Goal: Find contact information: Obtain details needed to contact an individual or organization

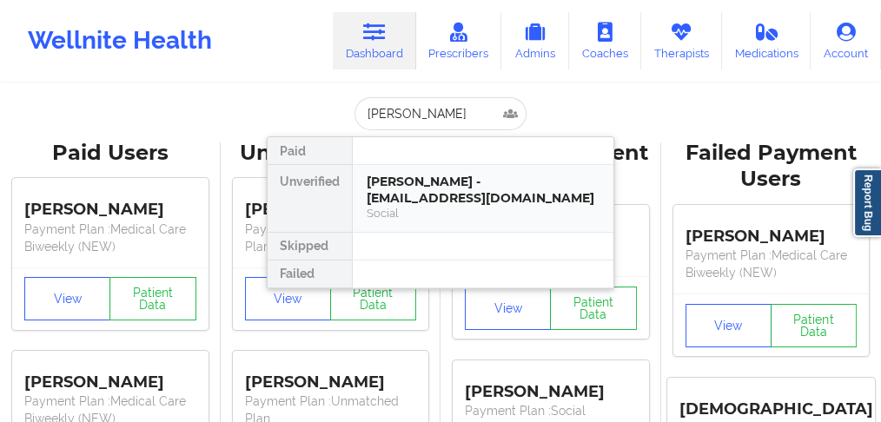
click at [401, 198] on div "[PERSON_NAME] - [EMAIL_ADDRESS][DOMAIN_NAME]" at bounding box center [483, 190] width 233 height 32
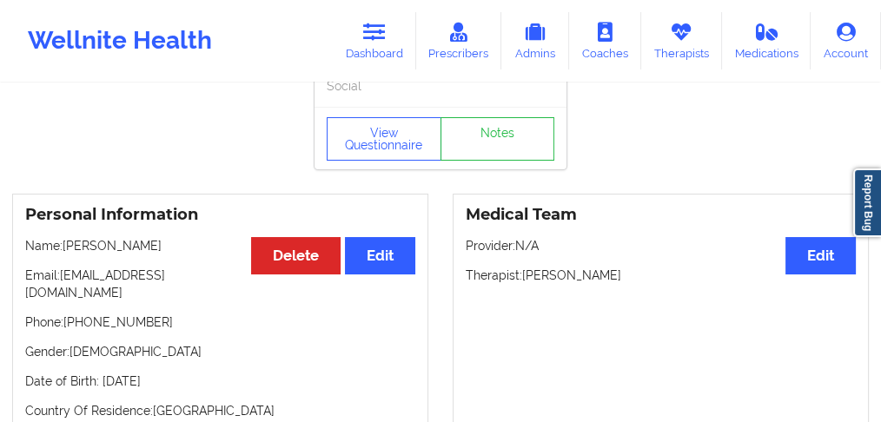
scroll to position [116, 0]
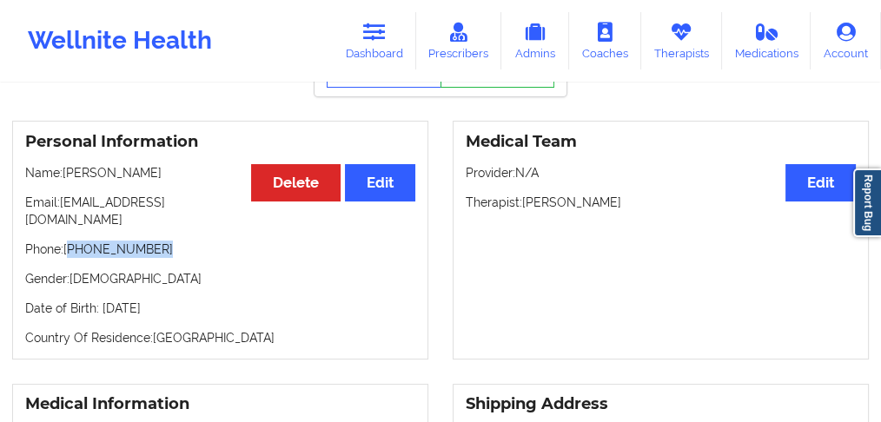
drag, startPoint x: 148, startPoint y: 239, endPoint x: 145, endPoint y: 207, distance: 32.3
click at [72, 241] on p "Phone: [PHONE_NUMBER]" at bounding box center [220, 249] width 390 height 17
copy p "[PHONE_NUMBER]"
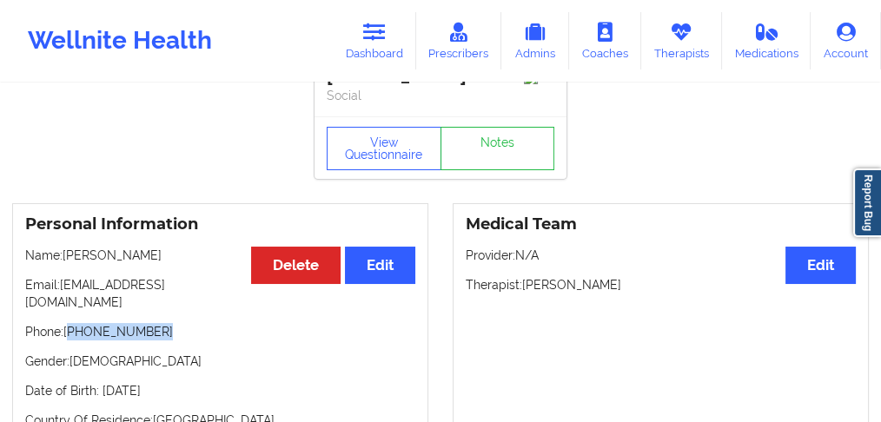
scroll to position [0, 0]
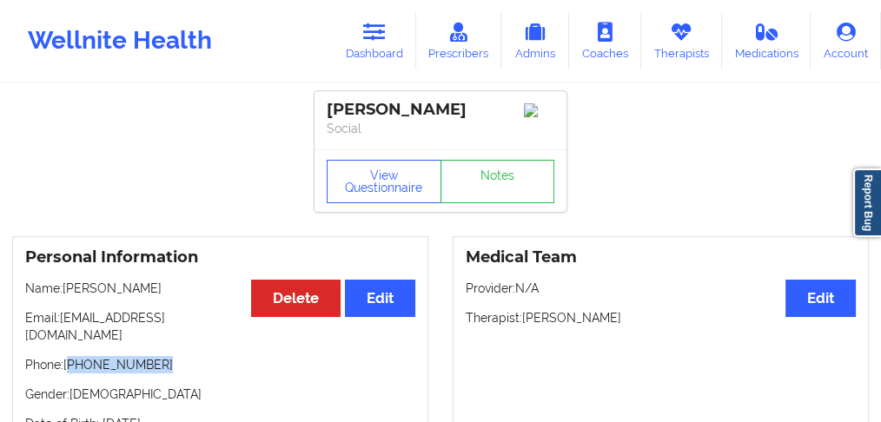
click at [368, 47] on link "Dashboard" at bounding box center [374, 40] width 83 height 57
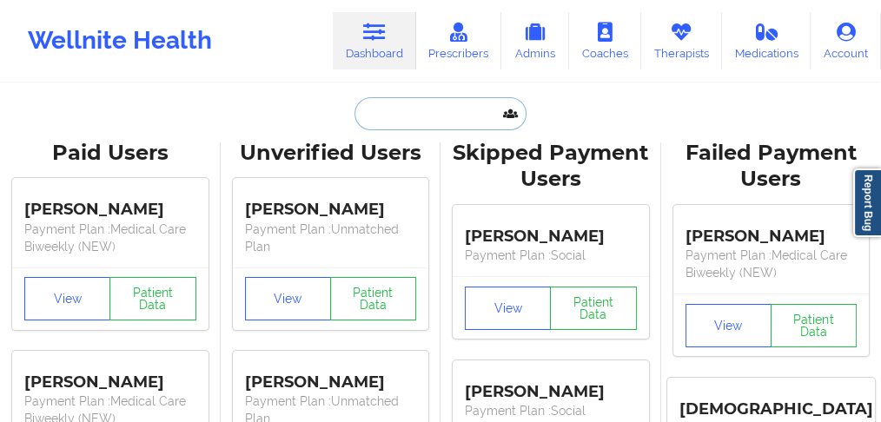
click at [390, 107] on input "text" at bounding box center [441, 113] width 172 height 33
paste input "[PERSON_NAME]"
type input "[PERSON_NAME]"
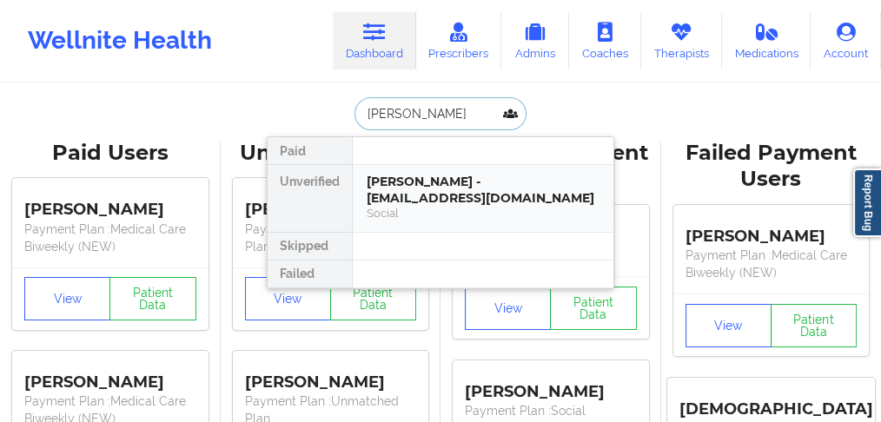
click at [420, 196] on div "[PERSON_NAME] - [EMAIL_ADDRESS][DOMAIN_NAME]" at bounding box center [483, 190] width 233 height 32
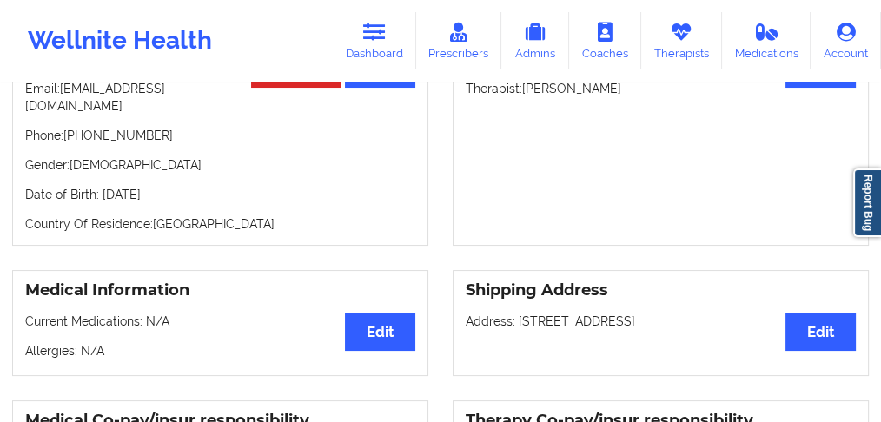
scroll to position [231, 0]
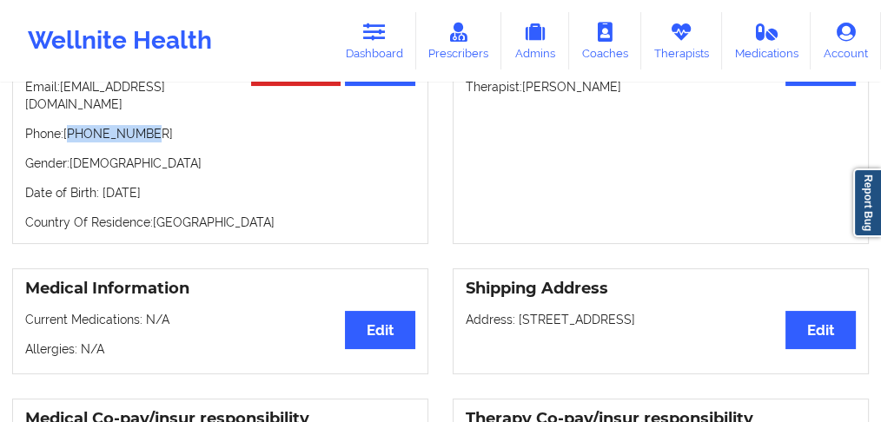
drag, startPoint x: 121, startPoint y: 120, endPoint x: 72, endPoint y: 126, distance: 49.0
click at [72, 126] on p "Phone: [PHONE_NUMBER]" at bounding box center [220, 133] width 390 height 17
click at [388, 49] on link "Dashboard" at bounding box center [374, 40] width 83 height 57
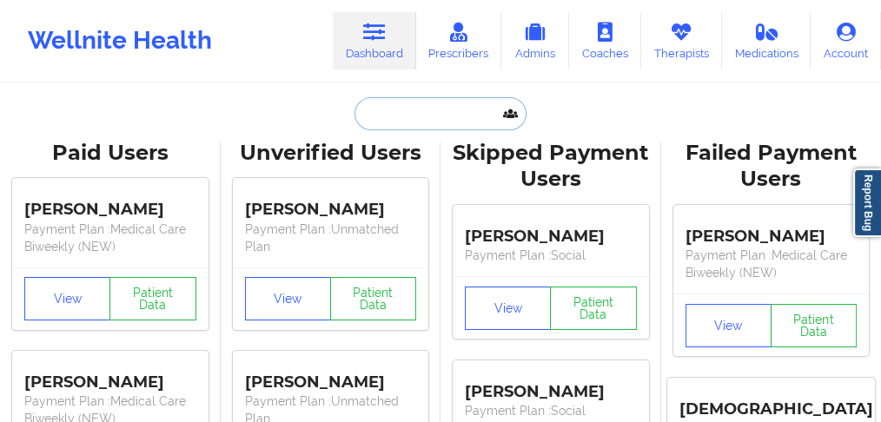
click at [398, 103] on input "text" at bounding box center [441, 113] width 172 height 33
paste input "[PERSON_NAME]"
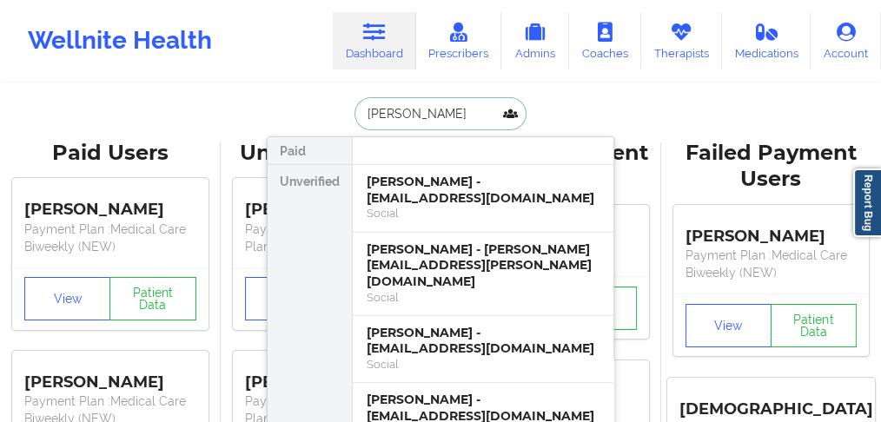
paste input "[PERSON_NAME]"
type input "[PERSON_NAME]"
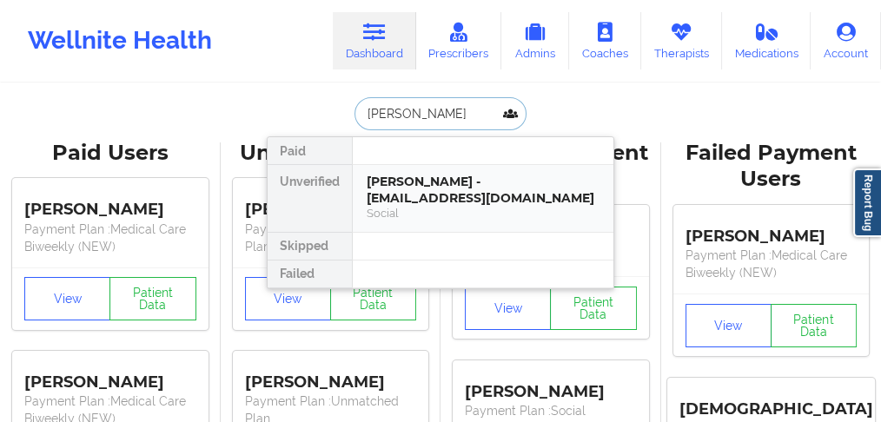
click at [422, 179] on div "[PERSON_NAME] - [EMAIL_ADDRESS][DOMAIN_NAME]" at bounding box center [483, 190] width 233 height 32
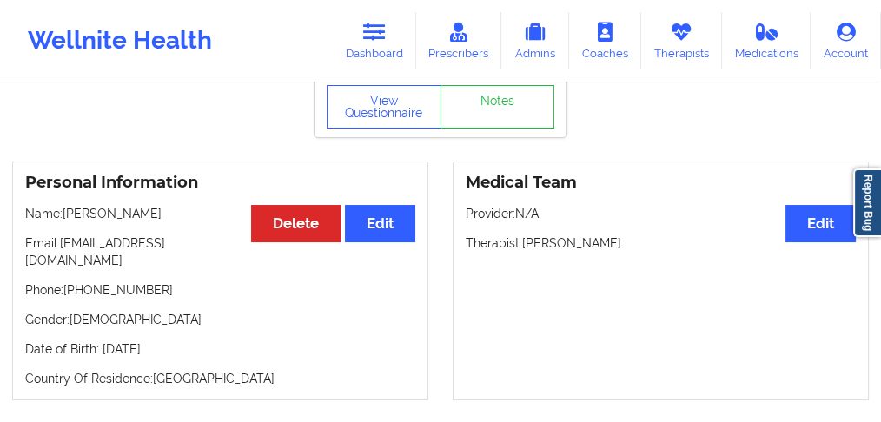
scroll to position [174, 0]
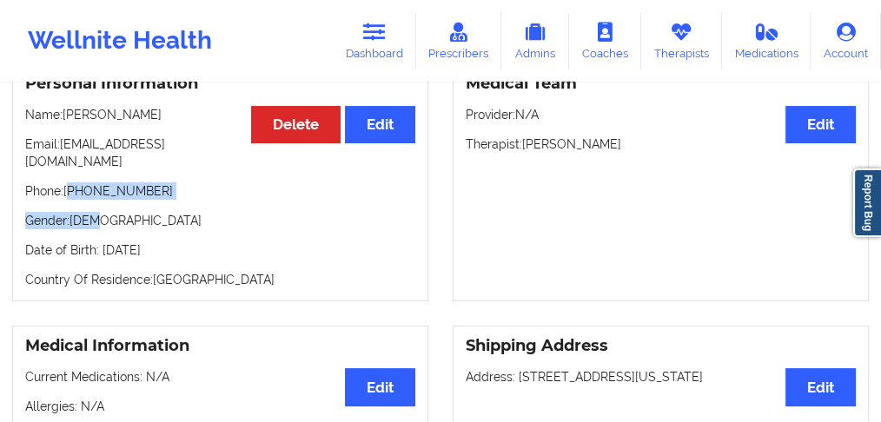
drag, startPoint x: 176, startPoint y: 188, endPoint x: 70, endPoint y: 179, distance: 106.4
click at [70, 179] on div "Personal Information Edit Delete Name: [PERSON_NAME] Email: [EMAIL_ADDRESS][DOM…" at bounding box center [220, 182] width 416 height 239
click at [70, 182] on p "Phone: [PHONE_NUMBER]" at bounding box center [220, 190] width 390 height 17
click at [72, 182] on p "Phone: [PHONE_NUMBER]" at bounding box center [220, 190] width 390 height 17
drag, startPoint x: 70, startPoint y: 177, endPoint x: 162, endPoint y: 174, distance: 92.2
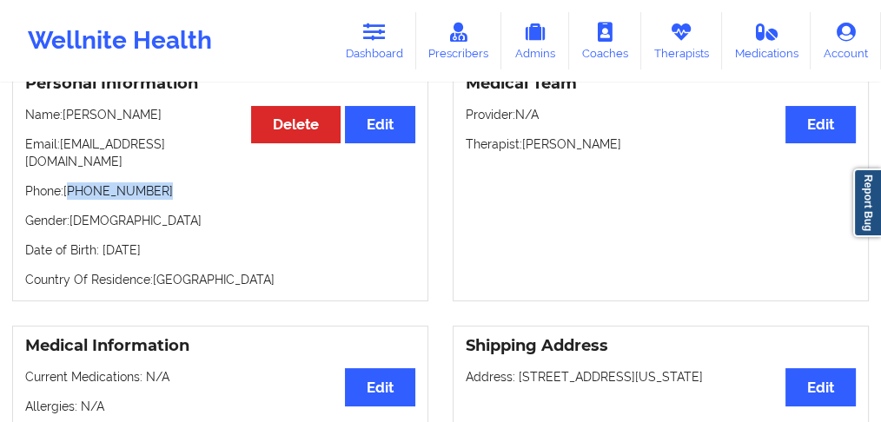
click at [162, 182] on p "Phone: [PHONE_NUMBER]" at bounding box center [220, 190] width 390 height 17
copy p "[PHONE_NUMBER]"
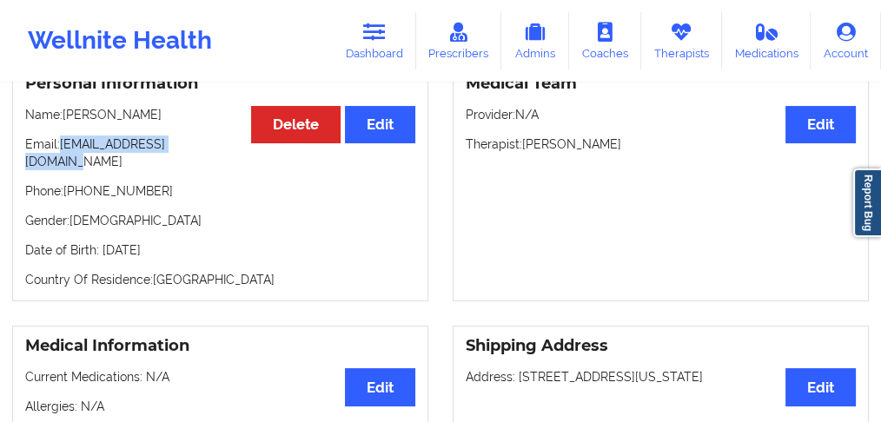
drag, startPoint x: 224, startPoint y: 149, endPoint x: 63, endPoint y: 149, distance: 161.6
click at [63, 149] on p "Email: [EMAIL_ADDRESS][DOMAIN_NAME]" at bounding box center [220, 153] width 390 height 35
copy p "[EMAIL_ADDRESS][DOMAIN_NAME]"
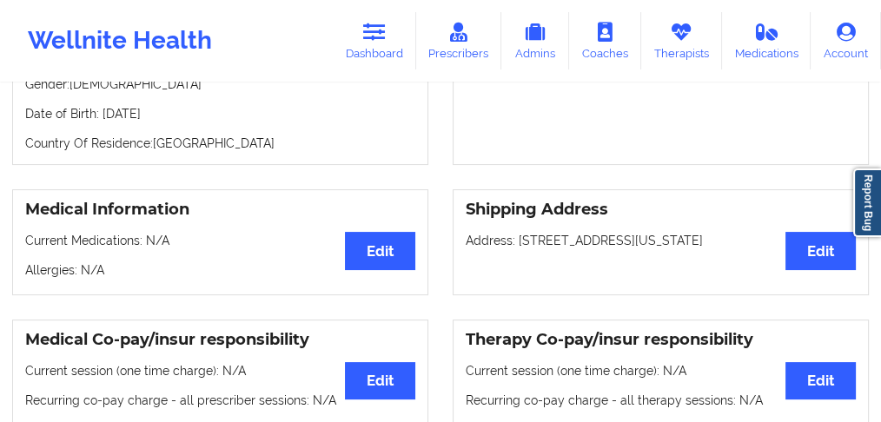
scroll to position [348, 0]
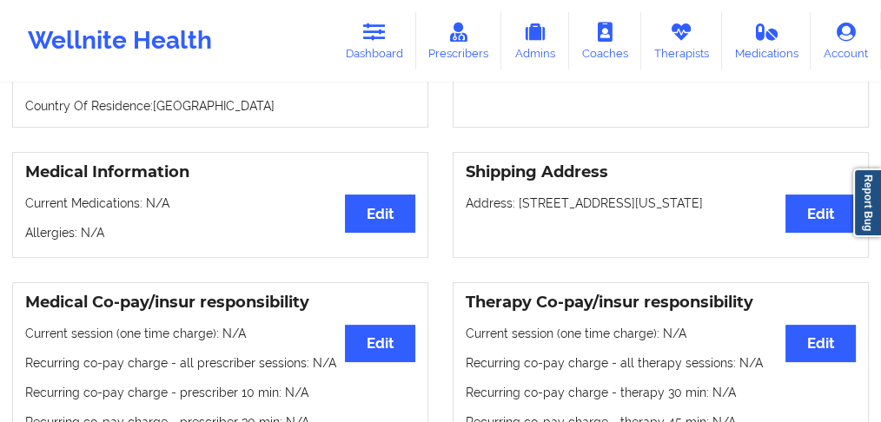
drag, startPoint x: 518, startPoint y: 188, endPoint x: 772, endPoint y: 189, distance: 253.8
click at [772, 195] on p "Address: [STREET_ADDRESS][US_STATE]" at bounding box center [661, 203] width 390 height 17
copy p "[STREET_ADDRESS][US_STATE]"
drag, startPoint x: 373, startPoint y: 44, endPoint x: 370, endPoint y: 55, distance: 10.7
click at [373, 44] on link "Dashboard" at bounding box center [374, 40] width 83 height 57
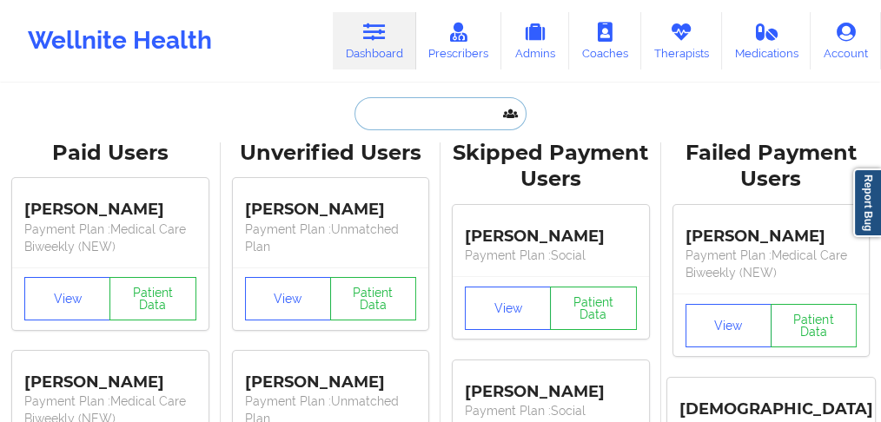
click at [377, 111] on input "text" at bounding box center [441, 113] width 172 height 33
paste input "[PERSON_NAME]"
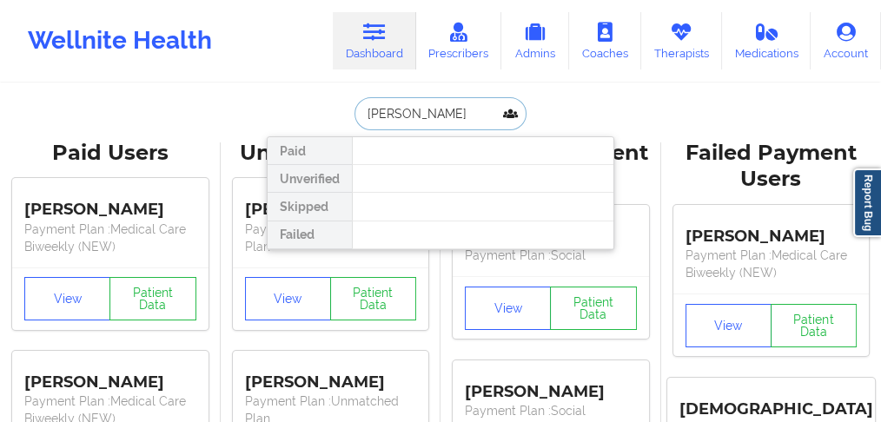
paste input "Hall"
click at [438, 117] on input "[PERSON_NAME]" at bounding box center [441, 113] width 172 height 33
type input "[PERSON_NAME]"
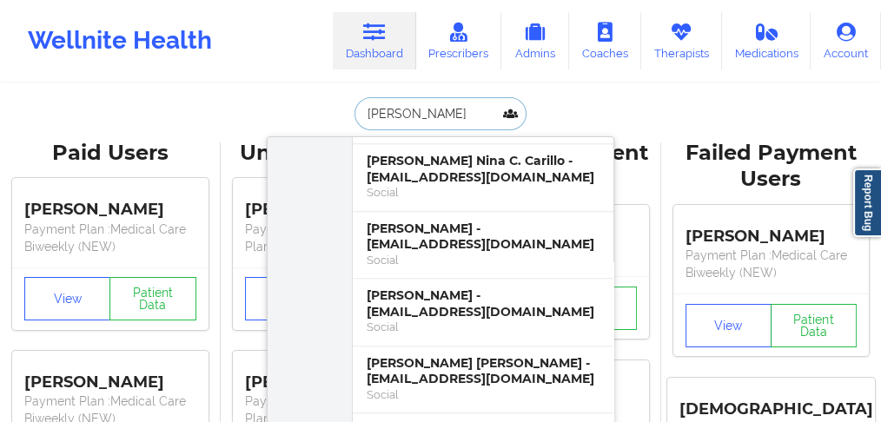
scroll to position [1622, 0]
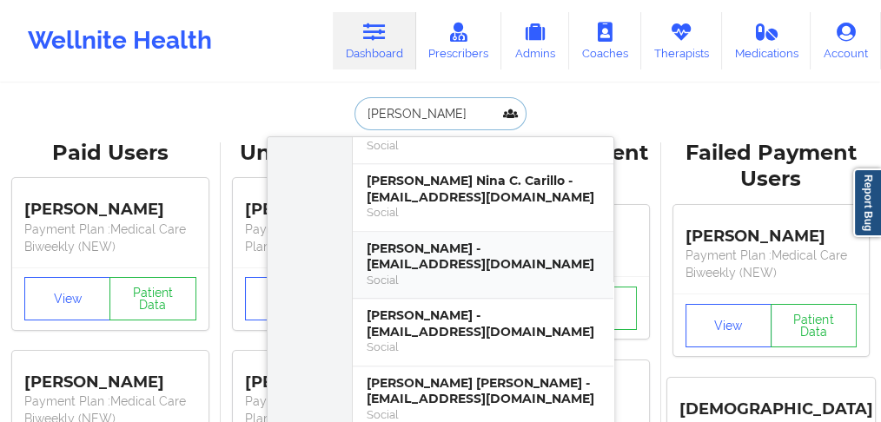
click at [455, 241] on div "[PERSON_NAME] - [EMAIL_ADDRESS][DOMAIN_NAME]" at bounding box center [483, 257] width 233 height 32
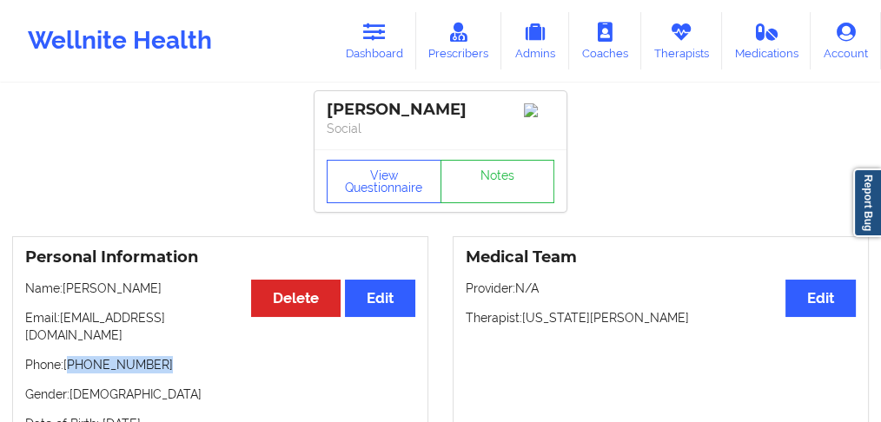
drag, startPoint x: 162, startPoint y: 355, endPoint x: 103, endPoint y: 335, distance: 61.6
click at [71, 356] on p "Phone: [PHONE_NUMBER]" at bounding box center [220, 364] width 390 height 17
copy p "[PHONE_NUMBER]"
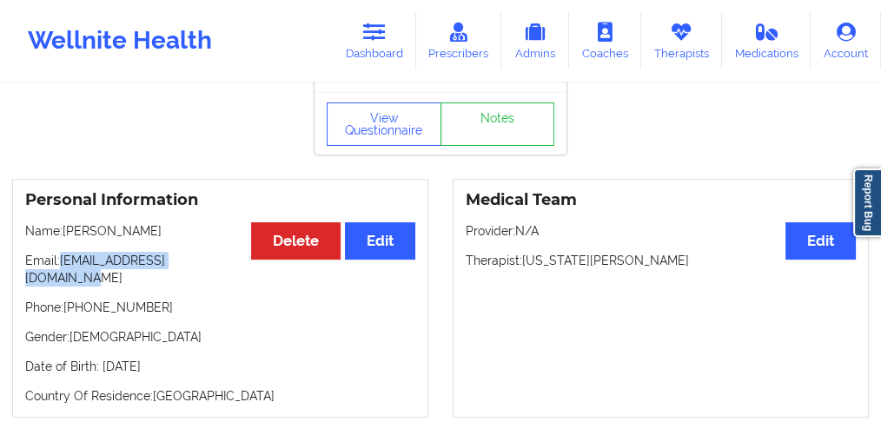
drag, startPoint x: 231, startPoint y: 265, endPoint x: 63, endPoint y: 266, distance: 167.7
click at [63, 266] on p "Email: [EMAIL_ADDRESS][DOMAIN_NAME]" at bounding box center [220, 269] width 390 height 35
copy p "[EMAIL_ADDRESS][DOMAIN_NAME]"
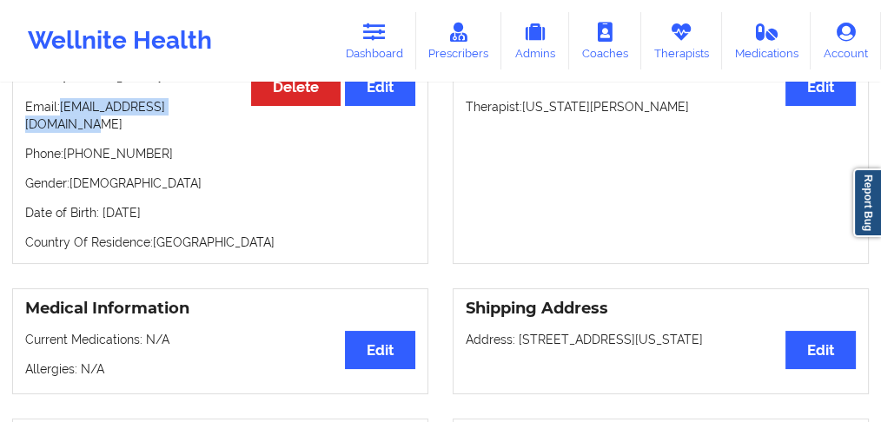
scroll to position [231, 0]
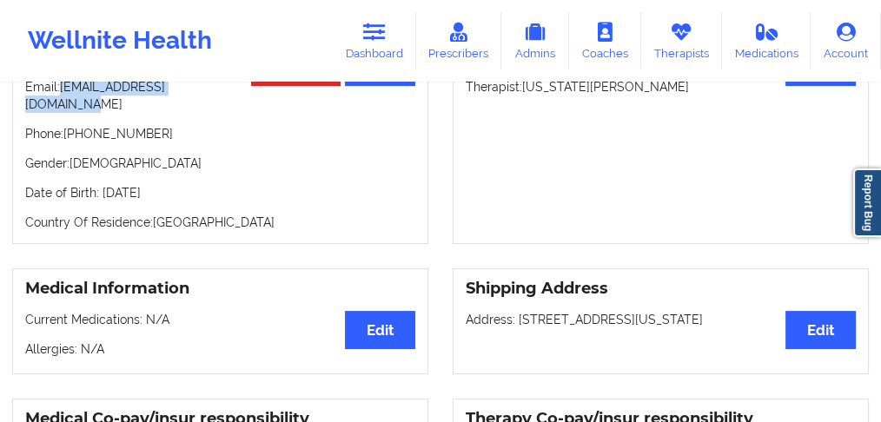
drag, startPoint x: 571, startPoint y: 302, endPoint x: 734, endPoint y: 295, distance: 163.5
click at [734, 295] on div "Shipping Address Edit Address: [STREET_ADDRESS][US_STATE]" at bounding box center [661, 322] width 416 height 106
copy p "[STREET_ADDRESS][US_STATE]"
click at [390, 43] on link "Dashboard" at bounding box center [374, 40] width 83 height 57
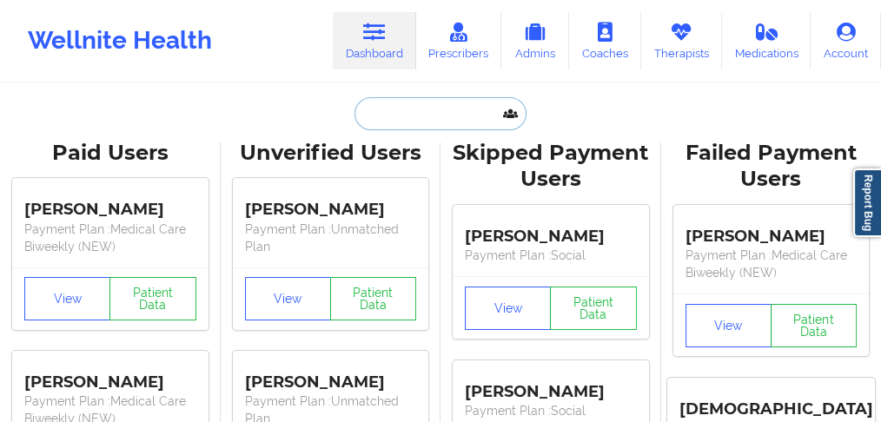
click at [415, 116] on input "text" at bounding box center [441, 113] width 172 height 33
paste input "[PERSON_NAME]"
type input "[PERSON_NAME]"
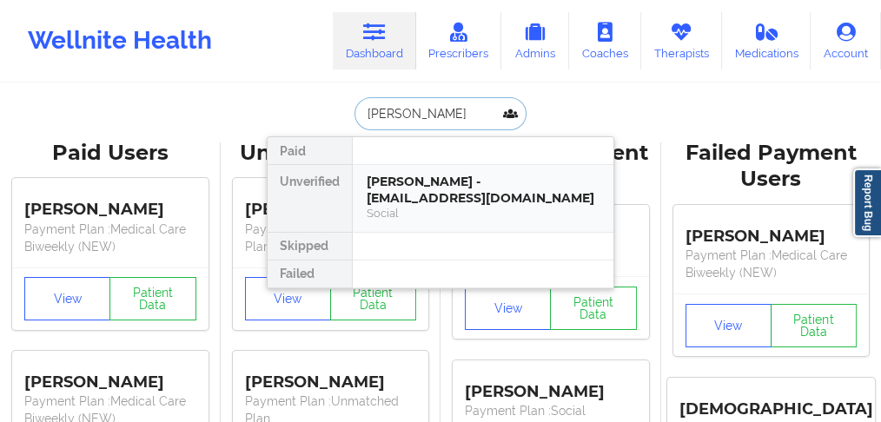
click at [412, 201] on div "[PERSON_NAME] - [EMAIL_ADDRESS][DOMAIN_NAME]" at bounding box center [483, 190] width 233 height 32
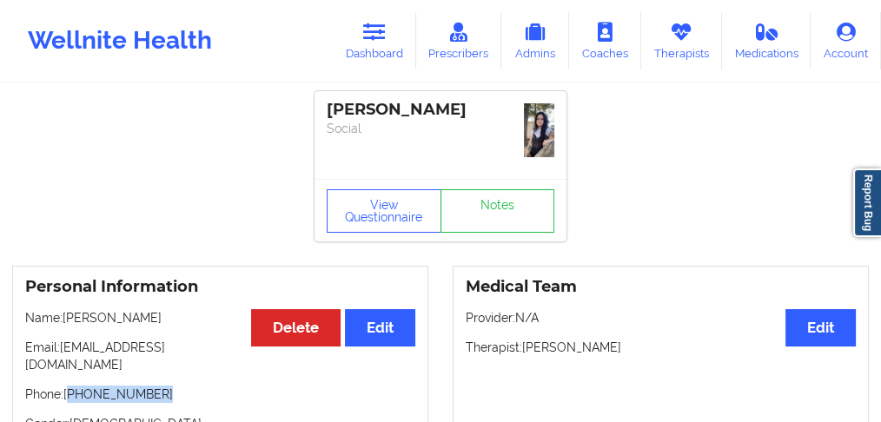
drag, startPoint x: 129, startPoint y: 379, endPoint x: 71, endPoint y: 377, distance: 58.2
click at [71, 386] on p "Phone: [PHONE_NUMBER]" at bounding box center [220, 394] width 390 height 17
copy p "[PHONE_NUMBER]"
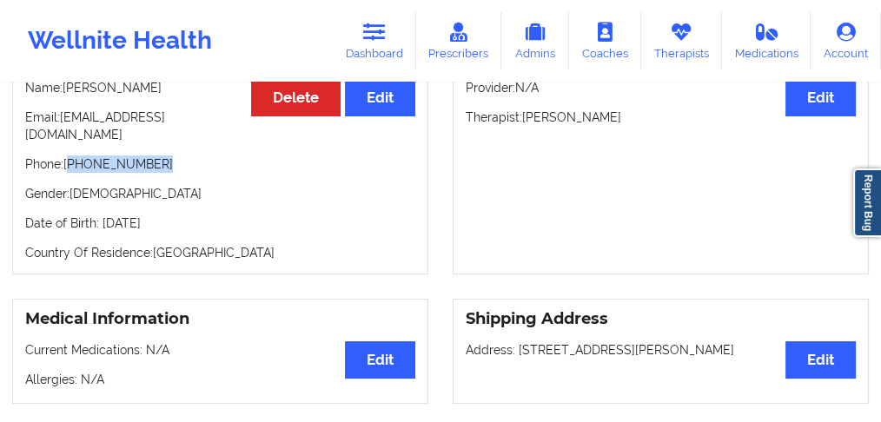
scroll to position [231, 0]
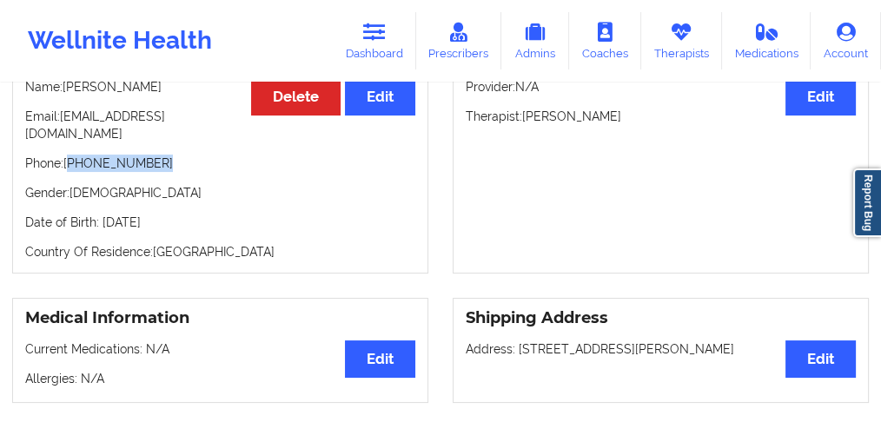
drag, startPoint x: 707, startPoint y: 329, endPoint x: 519, endPoint y: 327, distance: 188.6
click at [519, 341] on p "Address: [STREET_ADDRESS][PERSON_NAME]" at bounding box center [661, 349] width 390 height 17
copy p "[STREET_ADDRESS][PERSON_NAME]"
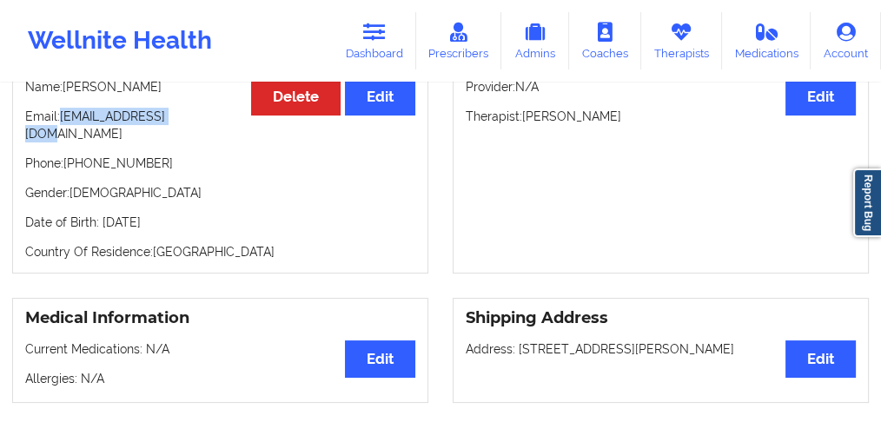
drag, startPoint x: 192, startPoint y: 115, endPoint x: 61, endPoint y: 117, distance: 131.2
click at [61, 117] on p "Email: [EMAIL_ADDRESS][DOMAIN_NAME]" at bounding box center [220, 125] width 390 height 35
copy p "[EMAIL_ADDRESS][DOMAIN_NAME]"
click at [382, 45] on link "Dashboard" at bounding box center [374, 40] width 83 height 57
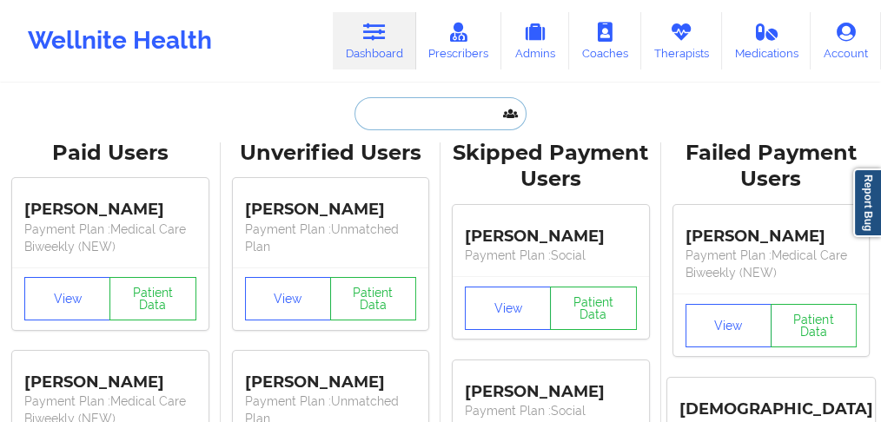
click at [382, 116] on input "text" at bounding box center [441, 113] width 172 height 33
paste input "[PERSON_NAME] II"
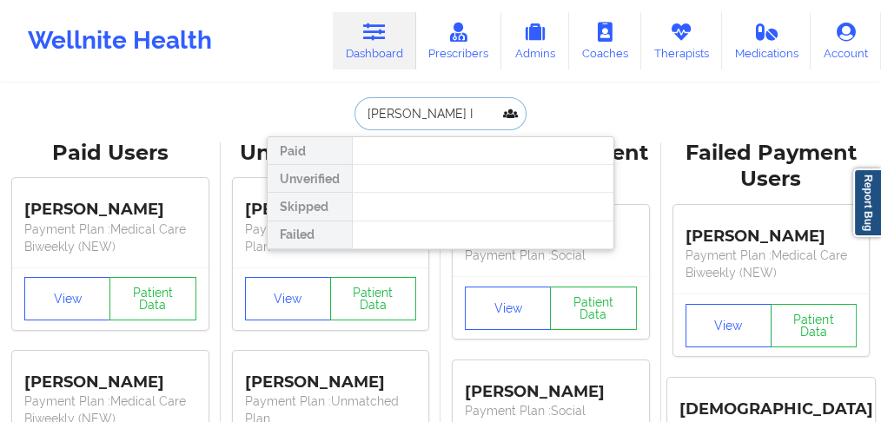
type input "[PERSON_NAME]"
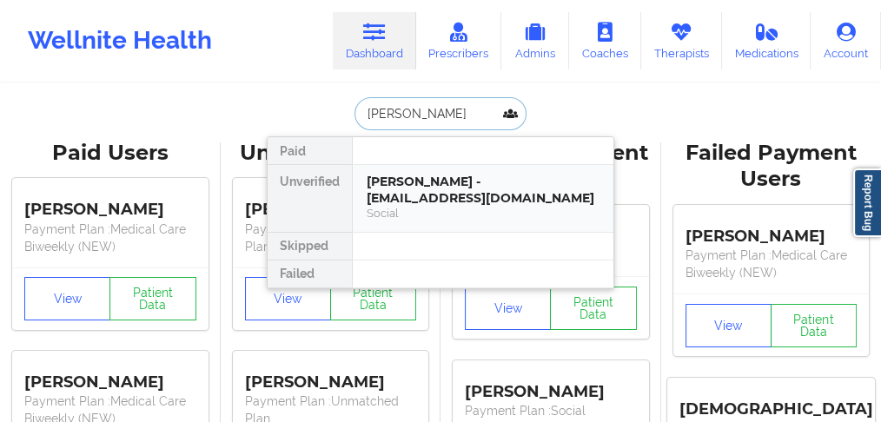
click at [452, 182] on div "[PERSON_NAME] - [EMAIL_ADDRESS][DOMAIN_NAME]" at bounding box center [483, 190] width 233 height 32
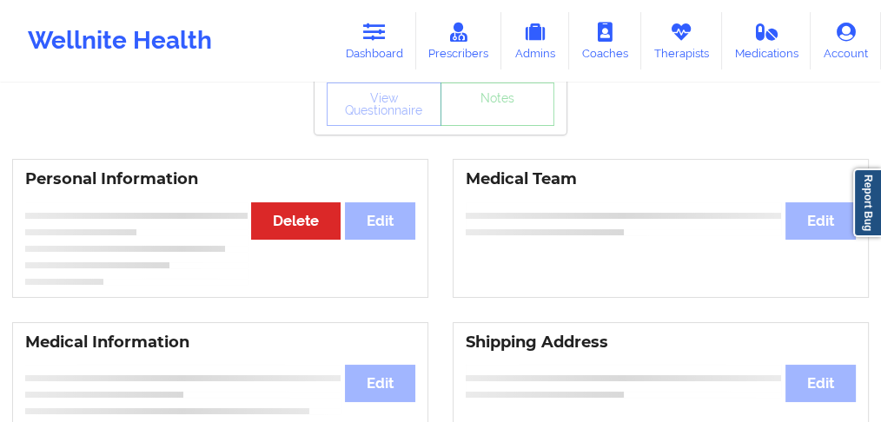
scroll to position [174, 0]
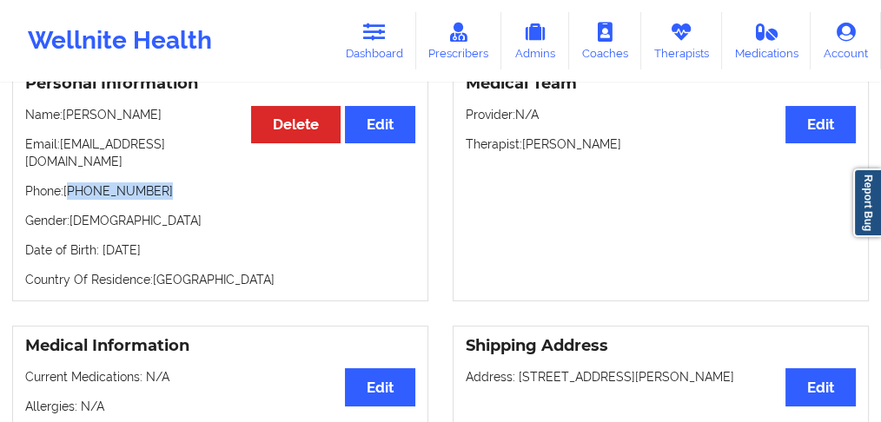
drag, startPoint x: 167, startPoint y: 177, endPoint x: 71, endPoint y: 181, distance: 95.7
click at [71, 182] on p "Phone: [PHONE_NUMBER]" at bounding box center [220, 190] width 390 height 17
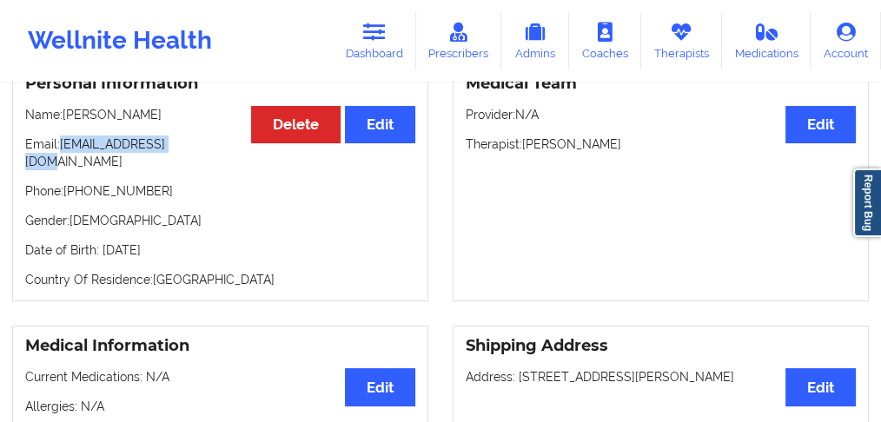
drag, startPoint x: 177, startPoint y: 143, endPoint x: 61, endPoint y: 146, distance: 116.5
click at [61, 146] on p "Email: [EMAIL_ADDRESS][DOMAIN_NAME]" at bounding box center [220, 153] width 390 height 35
drag, startPoint x: 516, startPoint y: 364, endPoint x: 781, endPoint y: 368, distance: 265.1
click at [781, 368] on p "Address: [STREET_ADDRESS][PERSON_NAME]" at bounding box center [661, 376] width 390 height 17
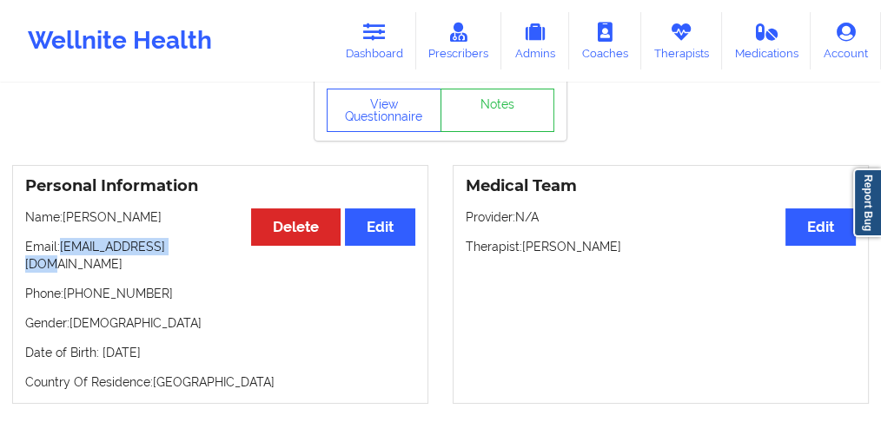
scroll to position [0, 0]
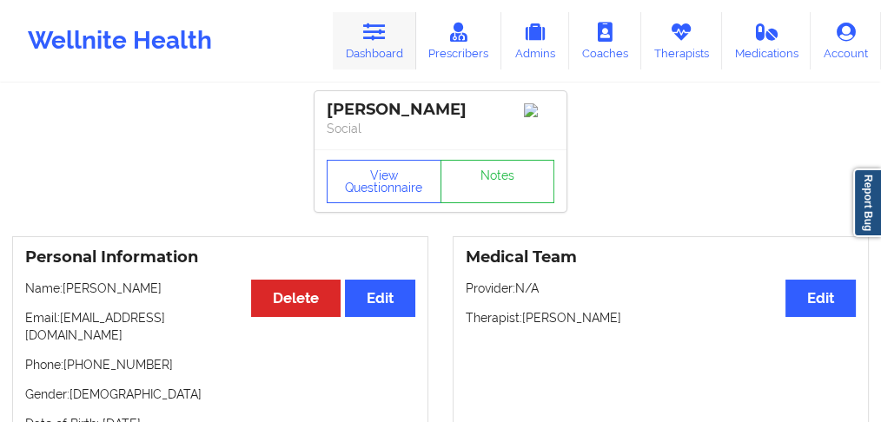
click at [368, 69] on div "Wellnite Health Dashboard Prescribers Admins Coaches Therapists Medications Acc…" at bounding box center [440, 41] width 881 height 70
click at [377, 51] on link "Dashboard" at bounding box center [374, 40] width 83 height 57
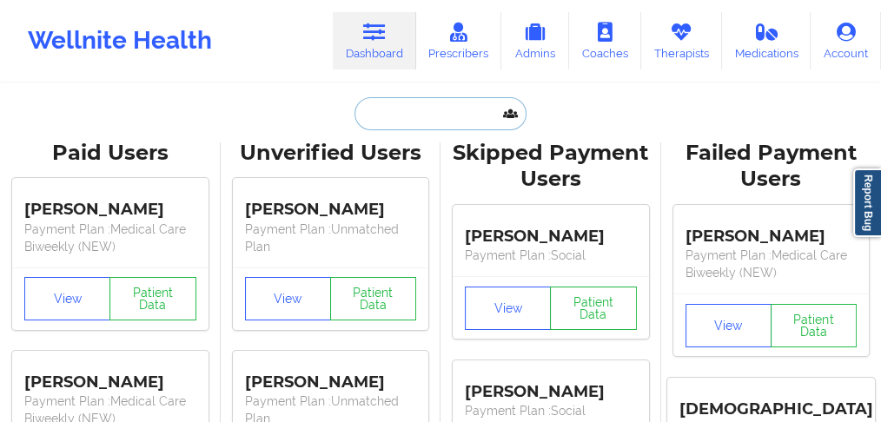
click at [379, 115] on input "text" at bounding box center [441, 113] width 172 height 33
paste input "[PERSON_NAME]"
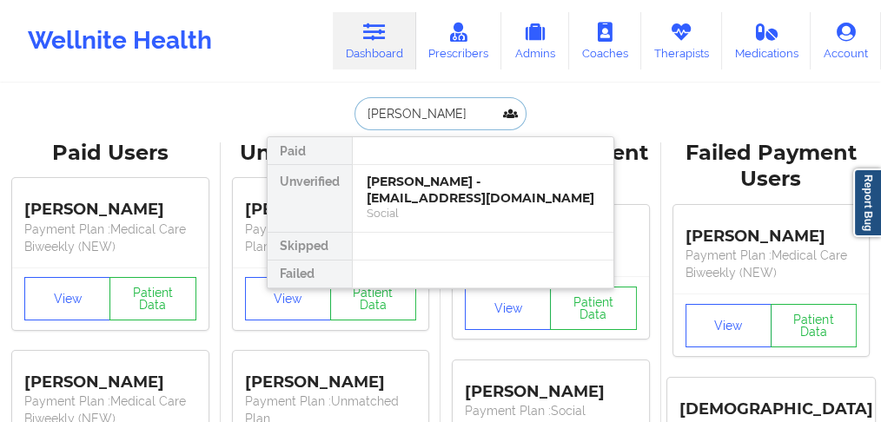
type input "[PERSON_NAME]"
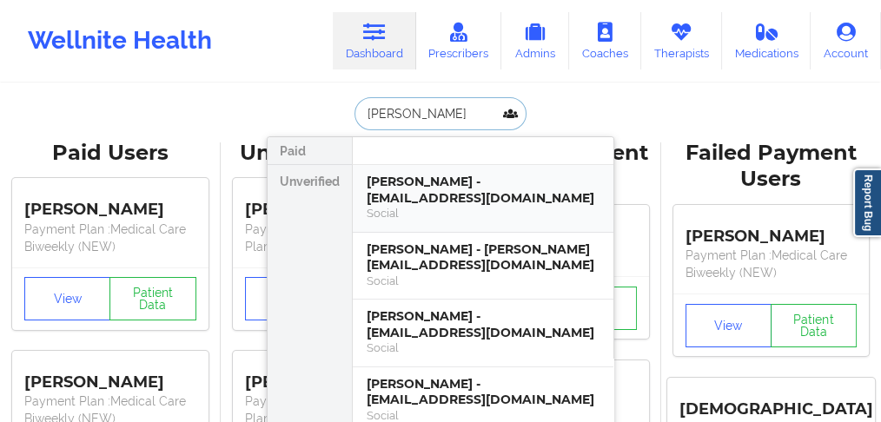
click at [379, 190] on div "[PERSON_NAME] - [EMAIL_ADDRESS][DOMAIN_NAME]" at bounding box center [483, 190] width 233 height 32
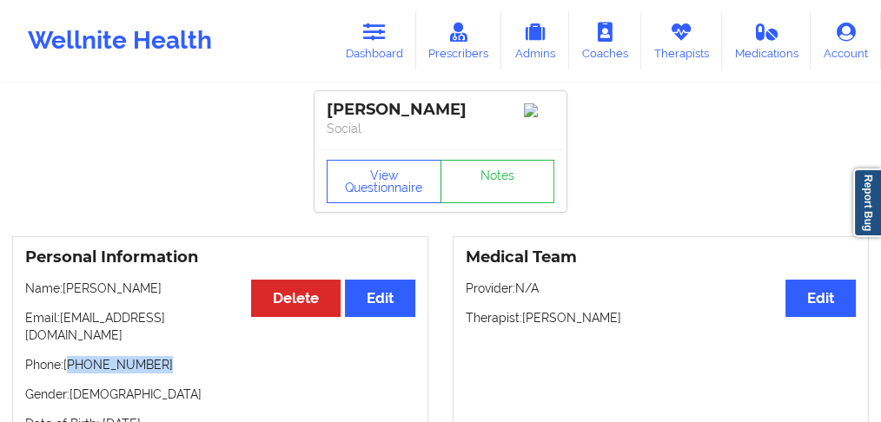
drag, startPoint x: 121, startPoint y: 356, endPoint x: 70, endPoint y: 355, distance: 50.4
click at [70, 356] on p "Phone: [PHONE_NUMBER]" at bounding box center [220, 364] width 390 height 17
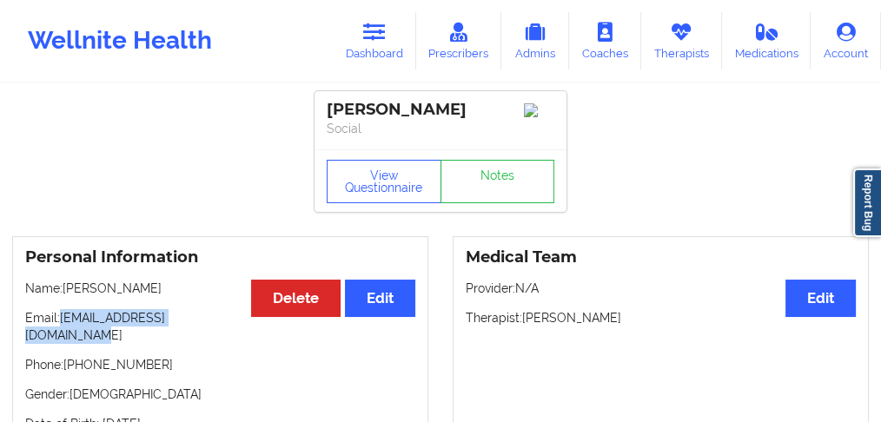
drag, startPoint x: 230, startPoint y: 328, endPoint x: 63, endPoint y: 322, distance: 167.8
click at [63, 322] on p "Email: [EMAIL_ADDRESS][DOMAIN_NAME]" at bounding box center [220, 326] width 390 height 35
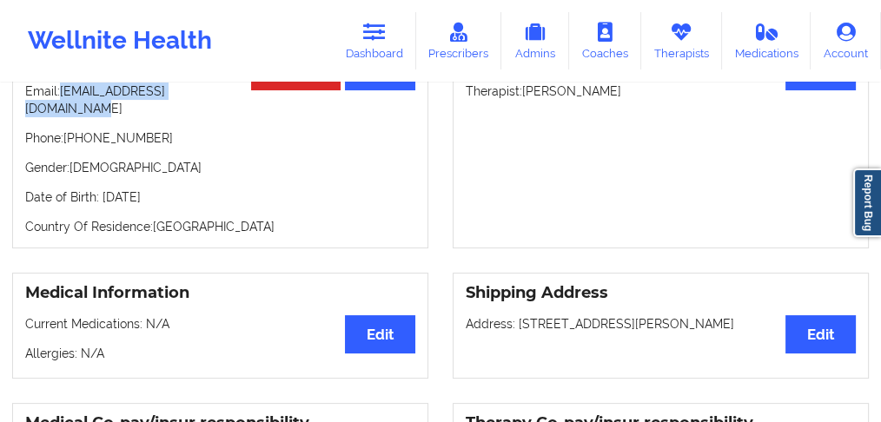
scroll to position [289, 0]
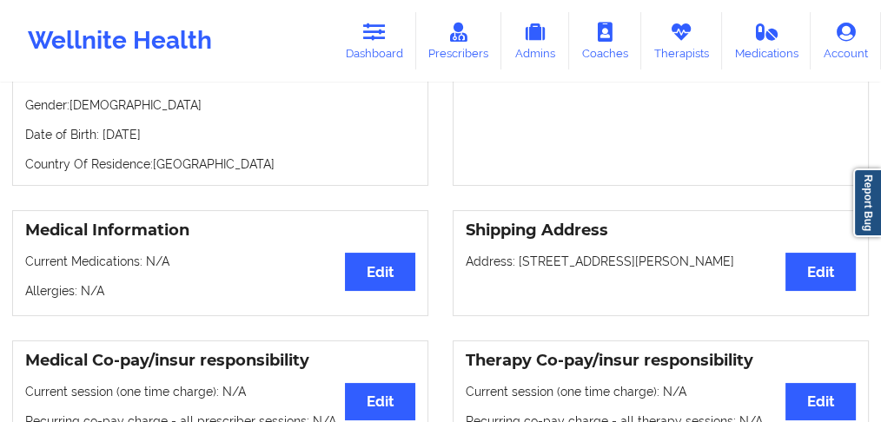
drag, startPoint x: 516, startPoint y: 249, endPoint x: 761, endPoint y: 253, distance: 245.1
click at [766, 253] on p "Address: [STREET_ADDRESS][PERSON_NAME]" at bounding box center [661, 261] width 390 height 17
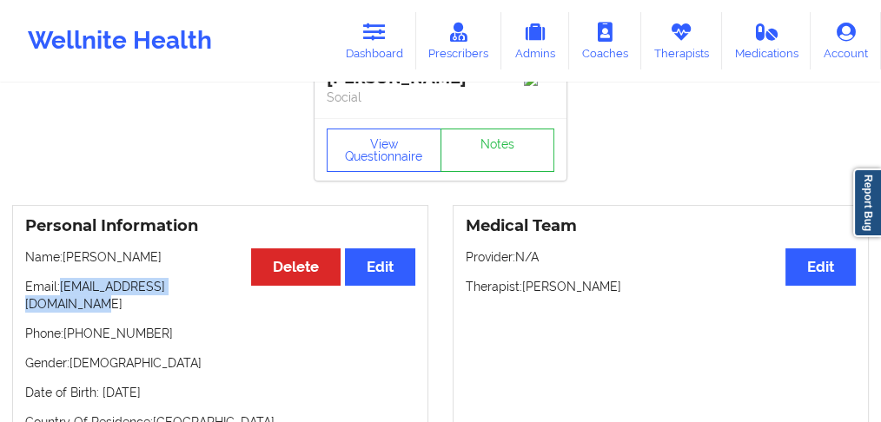
scroll to position [0, 0]
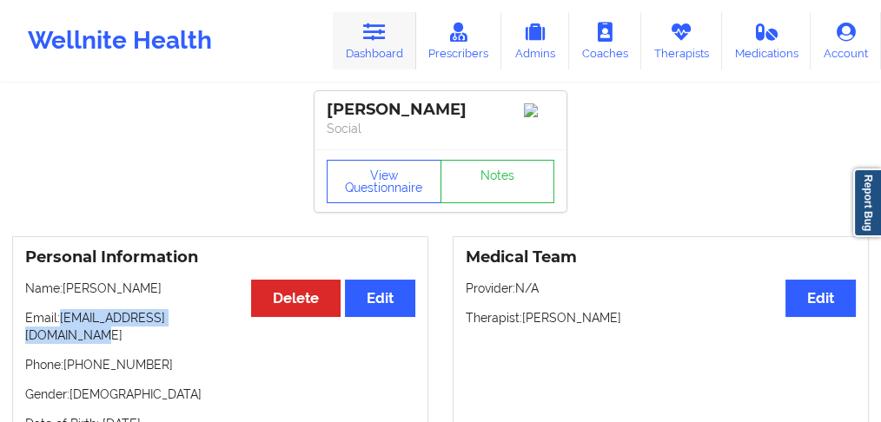
click at [388, 56] on link "Dashboard" at bounding box center [374, 40] width 83 height 57
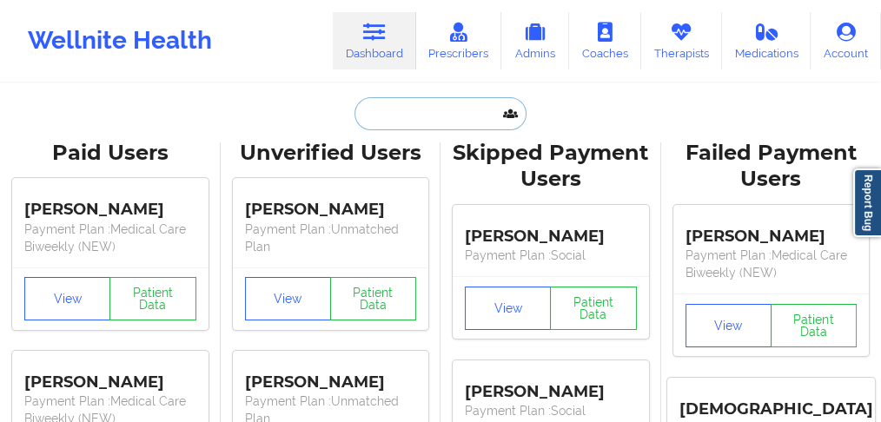
click at [385, 120] on input "text" at bounding box center [441, 113] width 172 height 33
paste input "[PERSON_NAME] [PERSON_NAME]"
type input "[PERSON_NAME] [PERSON_NAME]"
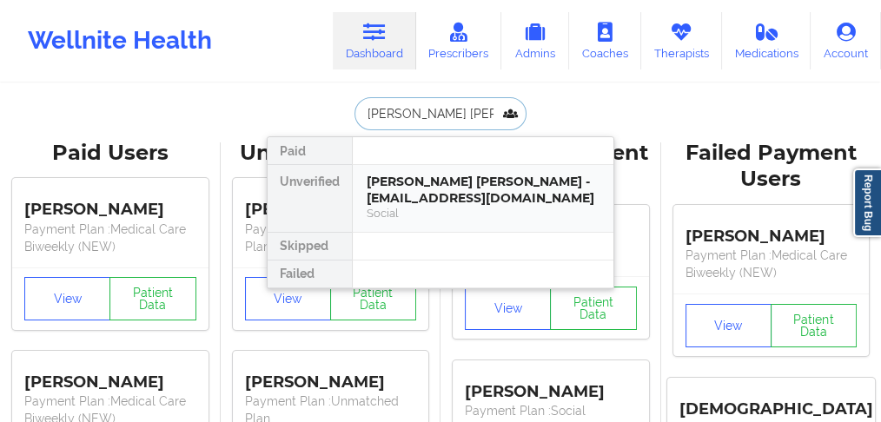
click at [422, 187] on div "[PERSON_NAME] [PERSON_NAME] - [EMAIL_ADDRESS][DOMAIN_NAME]" at bounding box center [483, 190] width 233 height 32
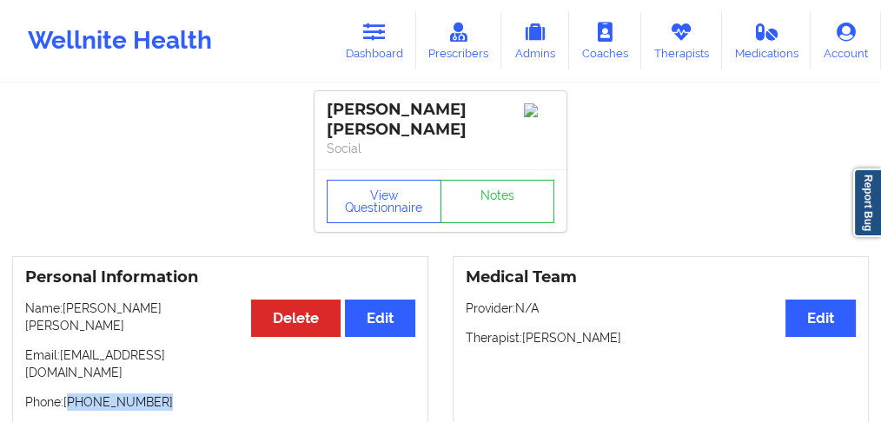
drag, startPoint x: 157, startPoint y: 360, endPoint x: 72, endPoint y: 346, distance: 86.3
click at [70, 394] on p "Phone: [PHONE_NUMBER]" at bounding box center [220, 402] width 390 height 17
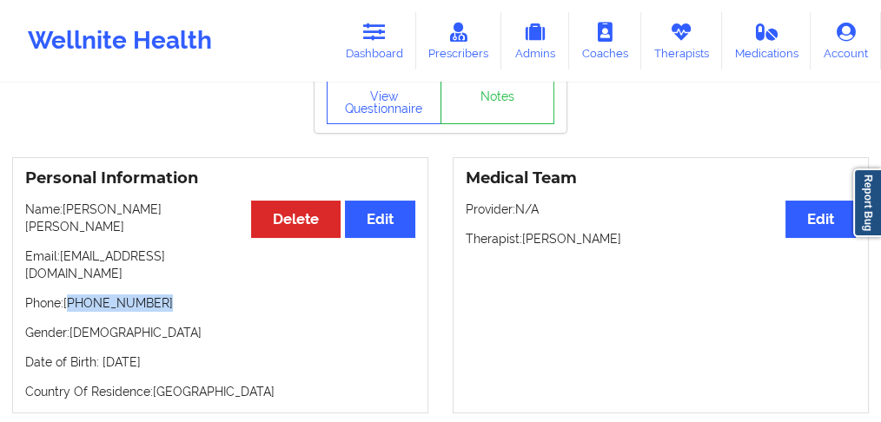
scroll to position [57, 0]
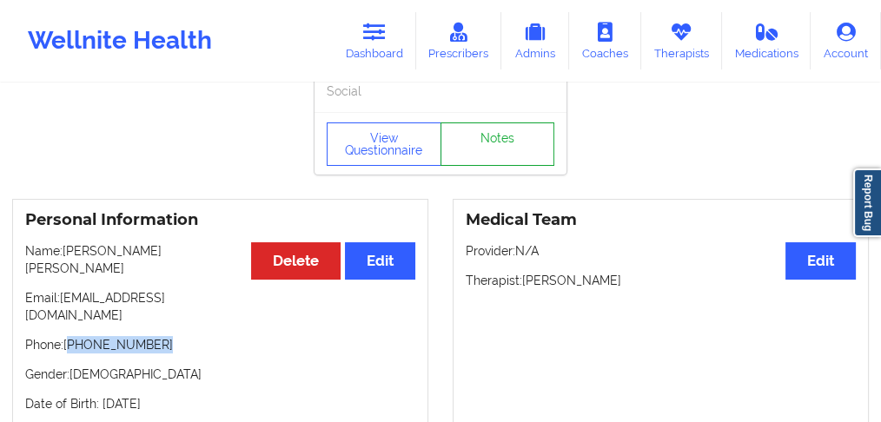
click at [488, 127] on link "Notes" at bounding box center [498, 144] width 115 height 43
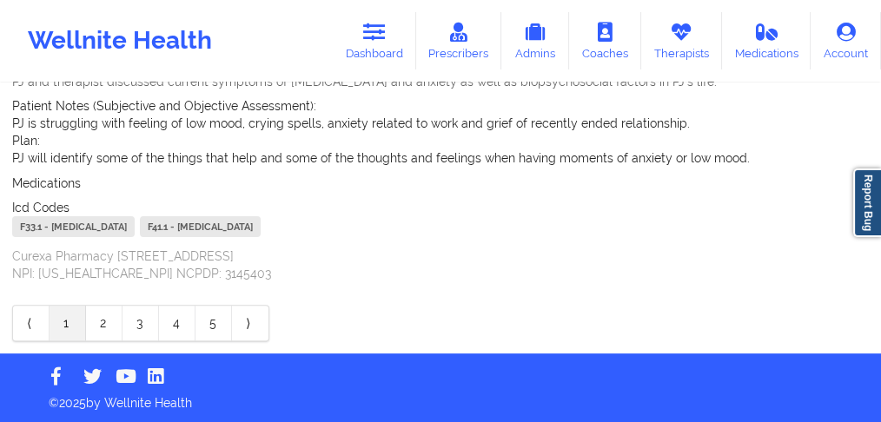
scroll to position [521, 0]
click at [108, 318] on link "2" at bounding box center [104, 323] width 36 height 35
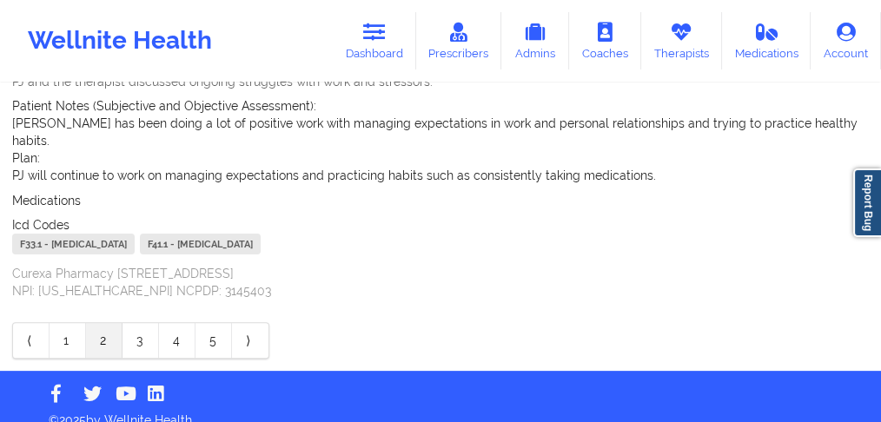
scroll to position [504, 0]
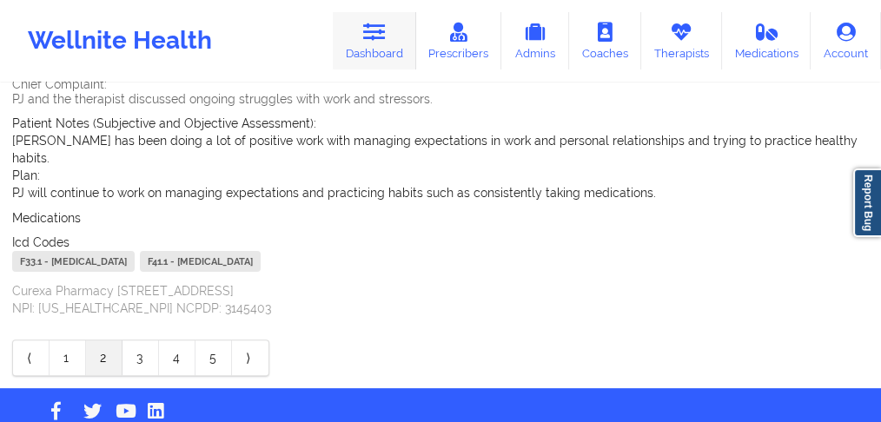
click at [365, 36] on link "Dashboard" at bounding box center [374, 40] width 83 height 57
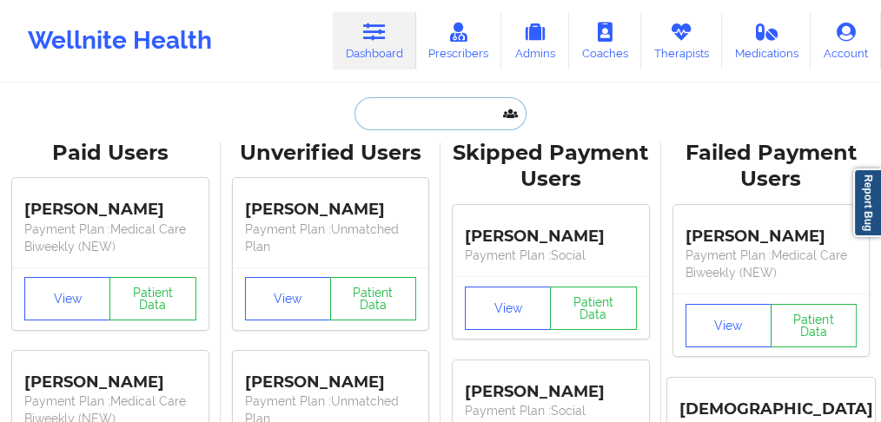
click at [422, 117] on input "text" at bounding box center [441, 113] width 172 height 33
paste input "[PERSON_NAME]"
type input "[PERSON_NAME]"
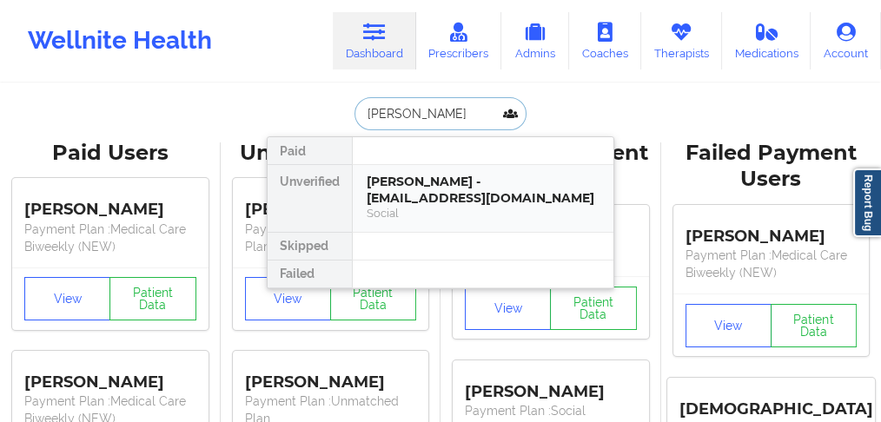
click at [399, 181] on div "[PERSON_NAME] - [EMAIL_ADDRESS][DOMAIN_NAME]" at bounding box center [483, 190] width 233 height 32
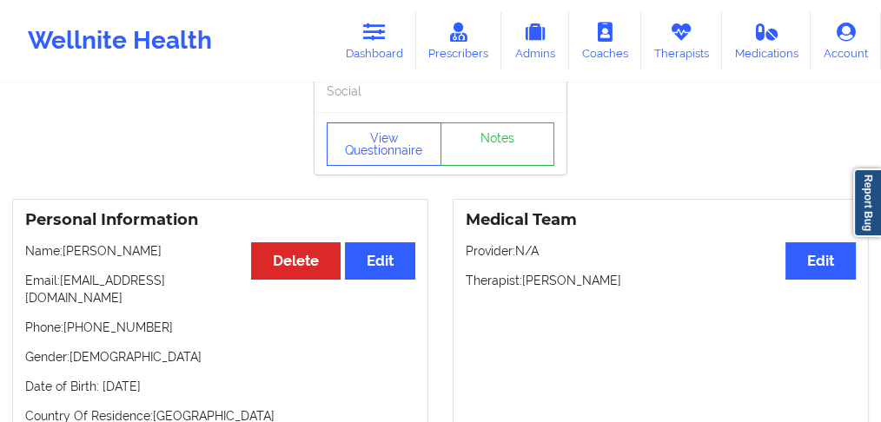
scroll to position [57, 0]
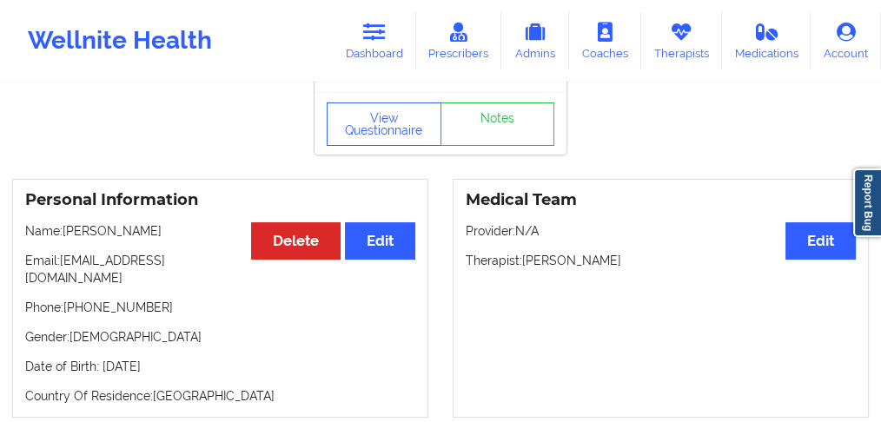
click at [92, 238] on p "Name: [PERSON_NAME]" at bounding box center [220, 230] width 390 height 17
drag, startPoint x: 91, startPoint y: 237, endPoint x: 464, endPoint y: 9, distance: 437.3
click at [91, 235] on p "Name: [PERSON_NAME]" at bounding box center [220, 230] width 390 height 17
drag, startPoint x: 221, startPoint y: 265, endPoint x: 61, endPoint y: 265, distance: 159.9
click at [61, 265] on p "Email: [EMAIL_ADDRESS][DOMAIN_NAME]" at bounding box center [220, 269] width 390 height 35
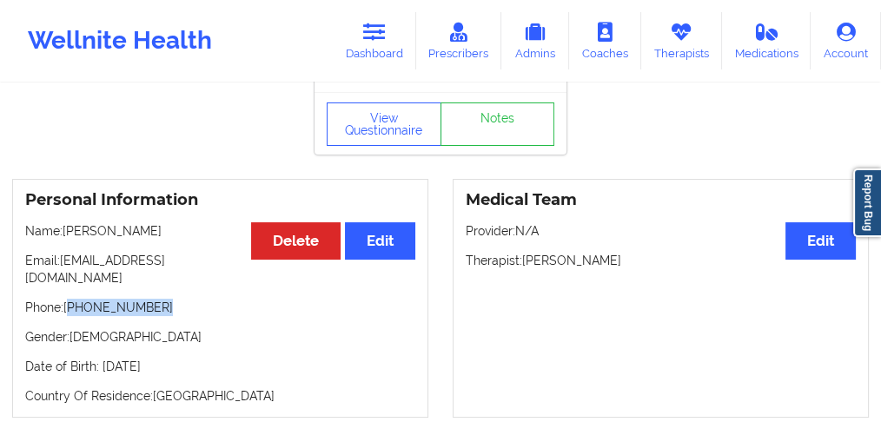
drag, startPoint x: 157, startPoint y: 295, endPoint x: 70, endPoint y: 292, distance: 87.8
click at [70, 299] on p "Phone: [PHONE_NUMBER]" at bounding box center [220, 307] width 390 height 17
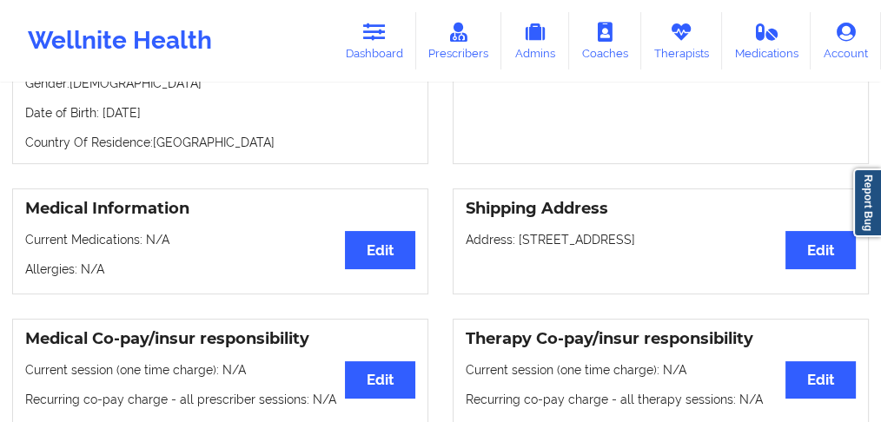
scroll to position [405, 0]
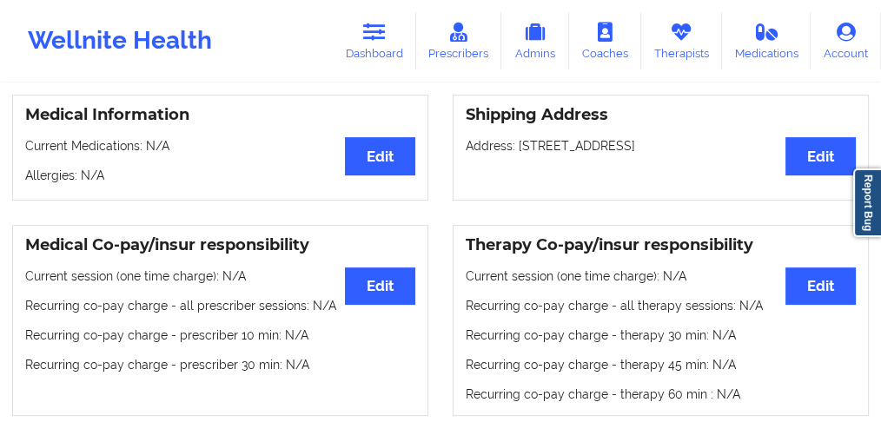
drag, startPoint x: 725, startPoint y: 133, endPoint x: 516, endPoint y: 137, distance: 208.6
click at [516, 137] on p "Address: [STREET_ADDRESS]" at bounding box center [661, 145] width 390 height 17
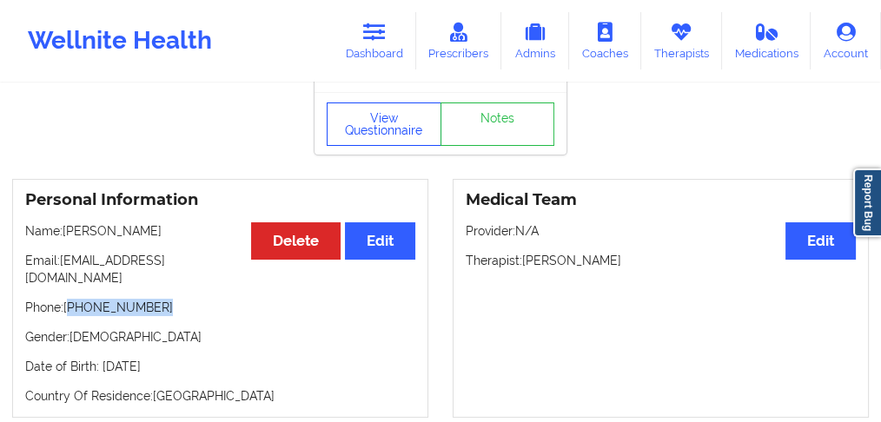
scroll to position [0, 0]
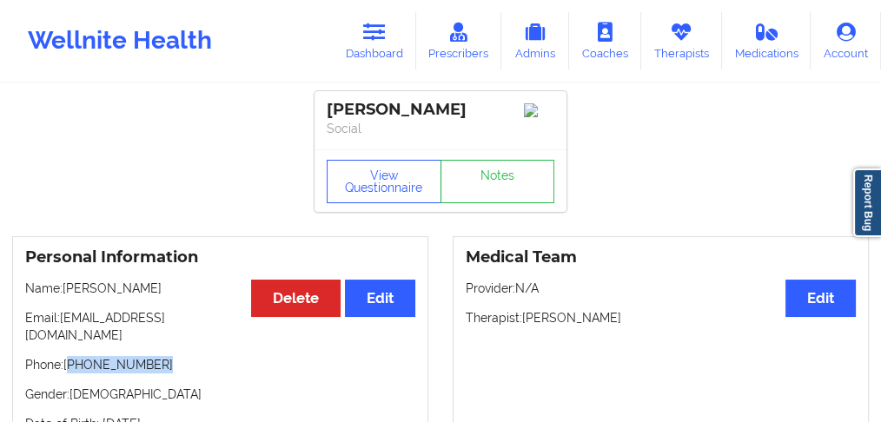
drag, startPoint x: 370, startPoint y: 51, endPoint x: 374, endPoint y: 71, distance: 20.3
click at [371, 50] on link "Dashboard" at bounding box center [374, 40] width 83 height 57
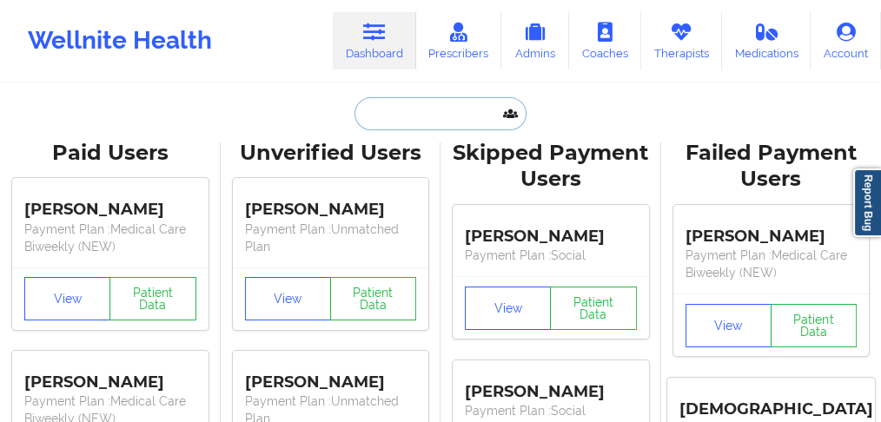
click at [406, 116] on input "text" at bounding box center [441, 113] width 172 height 33
paste input "[PERSON_NAME]"
type input "[PERSON_NAME]"
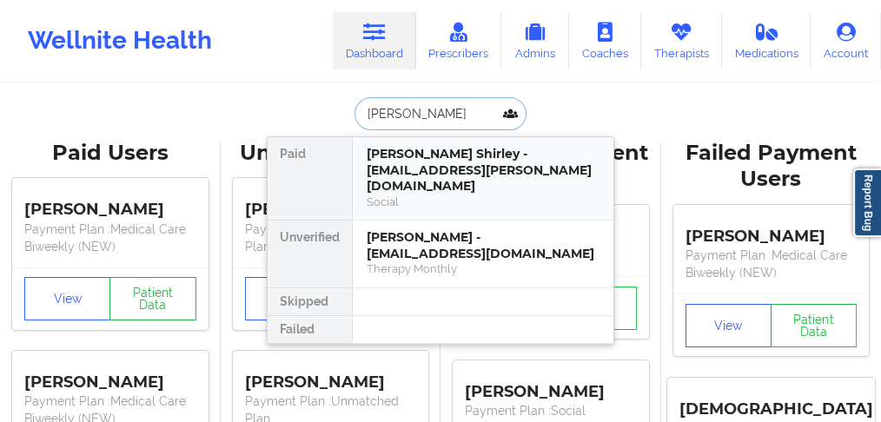
click at [404, 170] on div "[PERSON_NAME] Shirley - [EMAIL_ADDRESS][PERSON_NAME][DOMAIN_NAME]" at bounding box center [483, 170] width 233 height 49
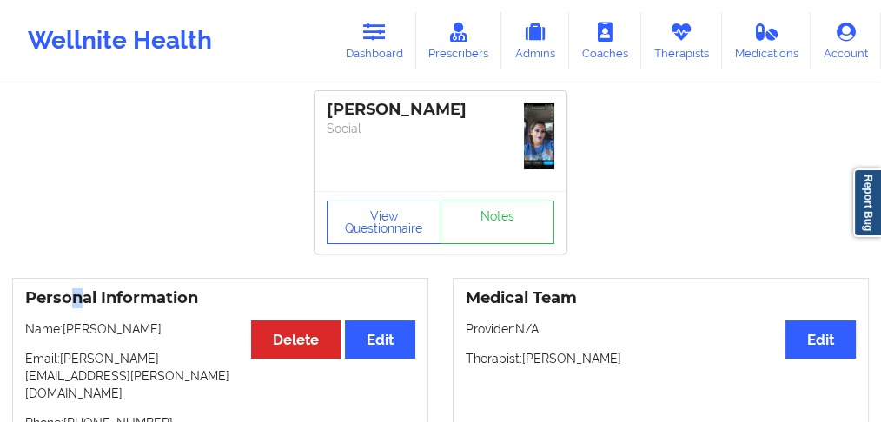
click at [76, 289] on h3 "Personal Information" at bounding box center [220, 299] width 390 height 20
drag, startPoint x: 76, startPoint y: 289, endPoint x: 454, endPoint y: 156, distance: 399.9
click at [96, 282] on div "Personal Information Edit Delete Name: [PERSON_NAME] Email: [PERSON_NAME][EMAIL…" at bounding box center [220, 406] width 416 height 256
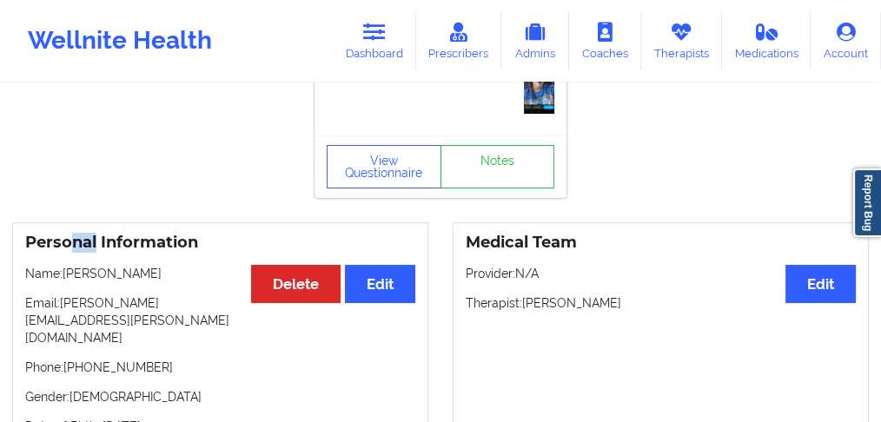
scroll to position [116, 0]
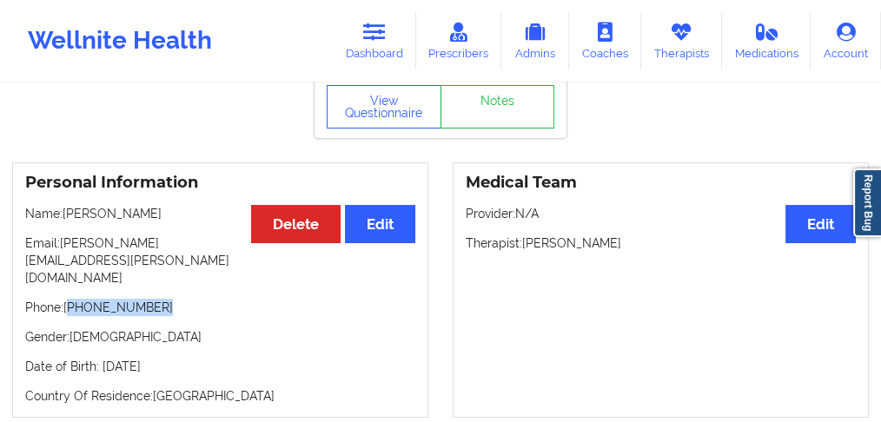
drag, startPoint x: 158, startPoint y: 274, endPoint x: 71, endPoint y: 274, distance: 86.9
click at [71, 299] on p "Phone: [PHONE_NUMBER]" at bounding box center [220, 307] width 390 height 17
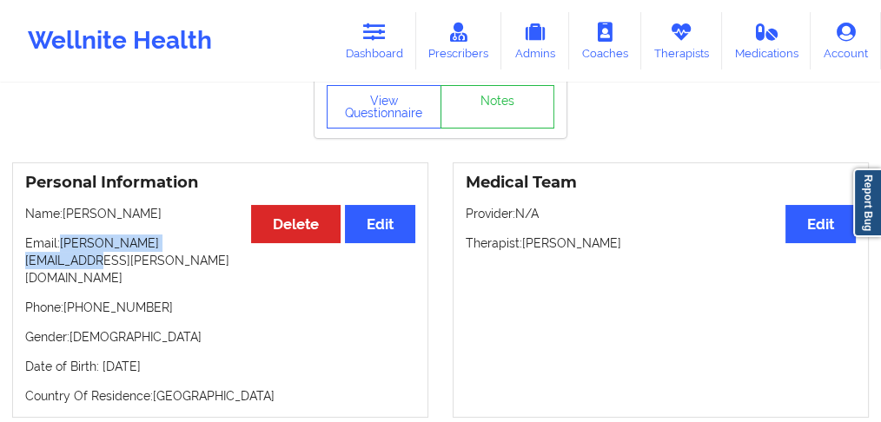
drag, startPoint x: 212, startPoint y: 243, endPoint x: 61, endPoint y: 241, distance: 151.2
click at [61, 241] on p "Email: [PERSON_NAME][EMAIL_ADDRESS][PERSON_NAME][DOMAIN_NAME]" at bounding box center [220, 261] width 390 height 52
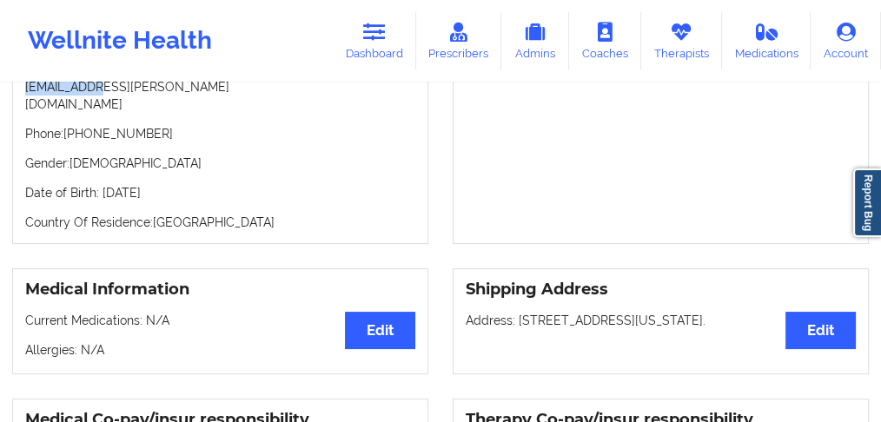
scroll to position [463, 0]
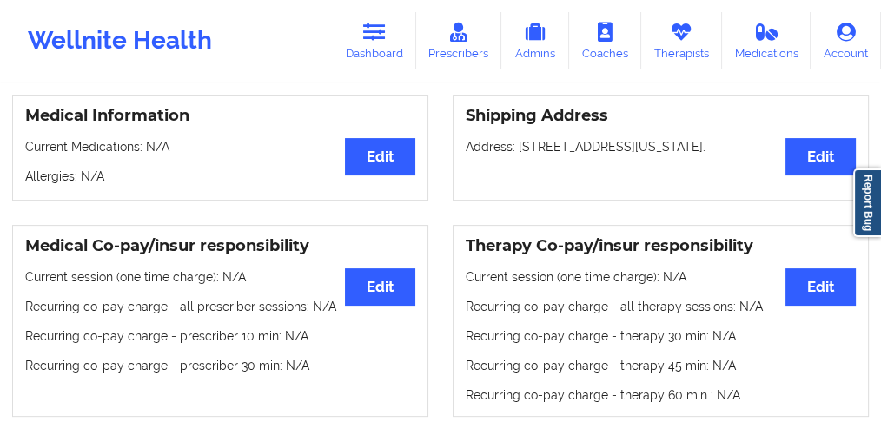
drag, startPoint x: 590, startPoint y: 126, endPoint x: 516, endPoint y: 111, distance: 75.3
click at [516, 138] on p "Address: [STREET_ADDRESS][US_STATE]." at bounding box center [661, 146] width 390 height 17
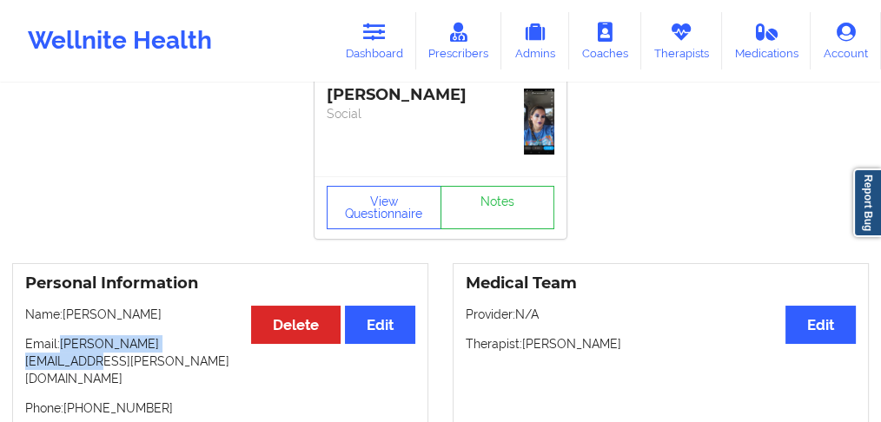
scroll to position [0, 0]
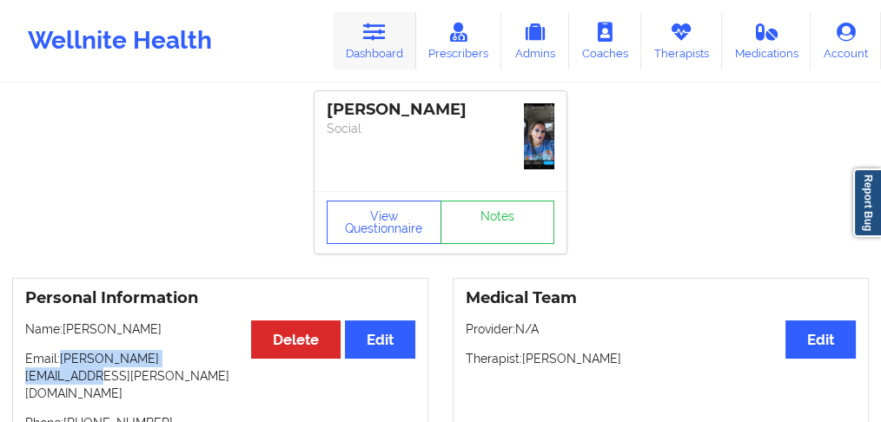
click at [390, 49] on link "Dashboard" at bounding box center [374, 40] width 83 height 57
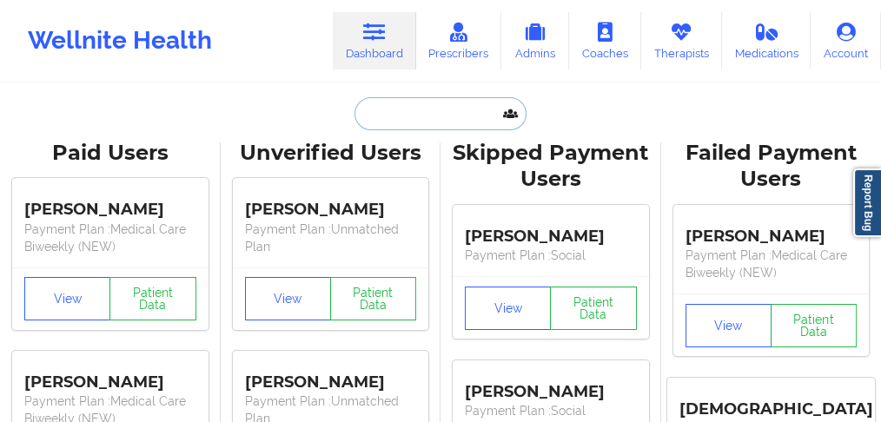
click at [391, 120] on input "text" at bounding box center [441, 113] width 172 height 33
paste input "[PERSON_NAME]"
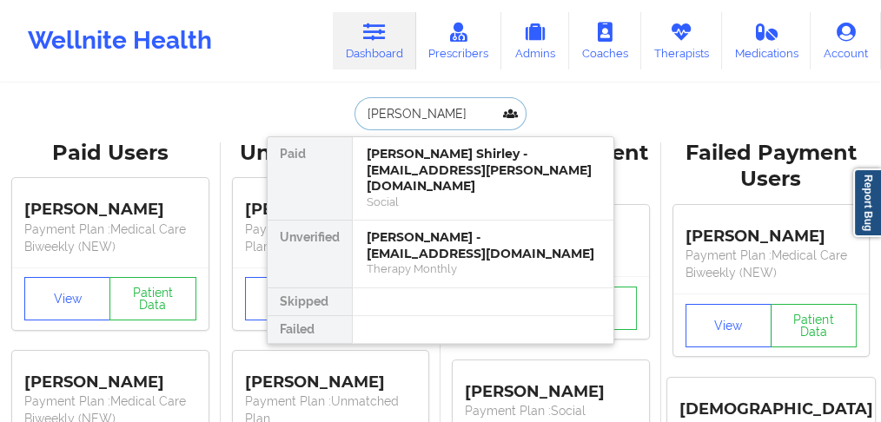
drag, startPoint x: 417, startPoint y: 103, endPoint x: 435, endPoint y: 112, distance: 20.2
click at [435, 112] on input "[PERSON_NAME]" at bounding box center [441, 113] width 172 height 33
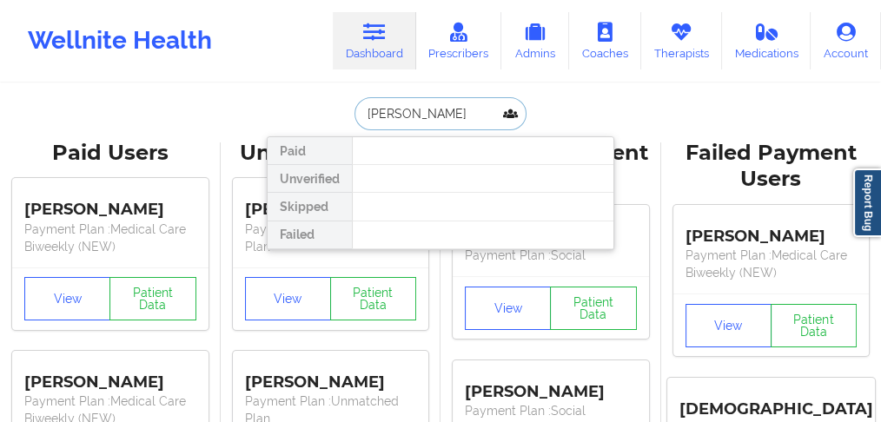
click at [421, 117] on input "[PERSON_NAME]" at bounding box center [441, 113] width 172 height 33
drag, startPoint x: 457, startPoint y: 109, endPoint x: 421, endPoint y: 109, distance: 36.5
click at [414, 111] on input "[PERSON_NAME]" at bounding box center [441, 113] width 172 height 33
type input "KaShima"
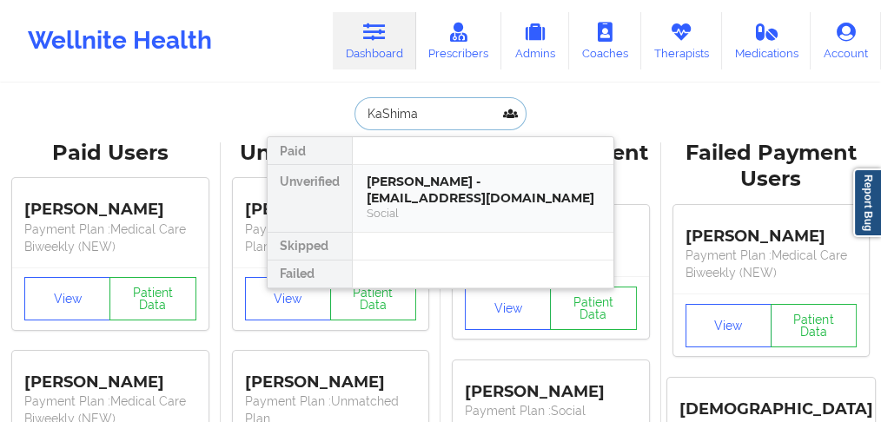
click at [428, 180] on div "[PERSON_NAME] - [EMAIL_ADDRESS][DOMAIN_NAME]" at bounding box center [483, 190] width 233 height 32
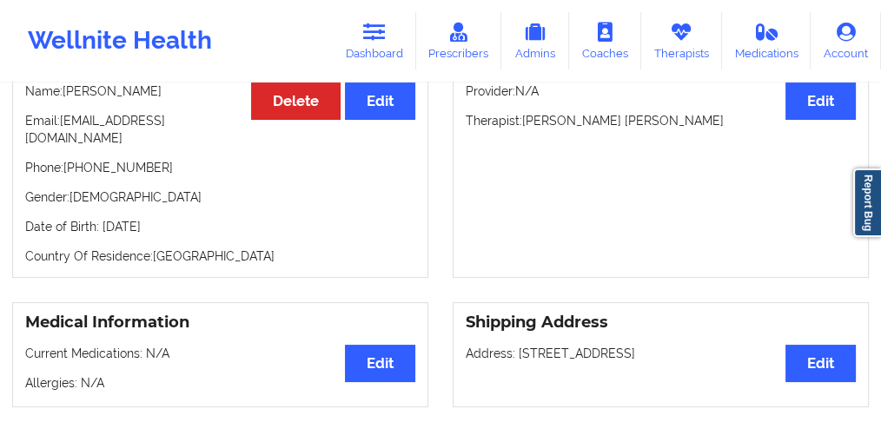
scroll to position [289, 0]
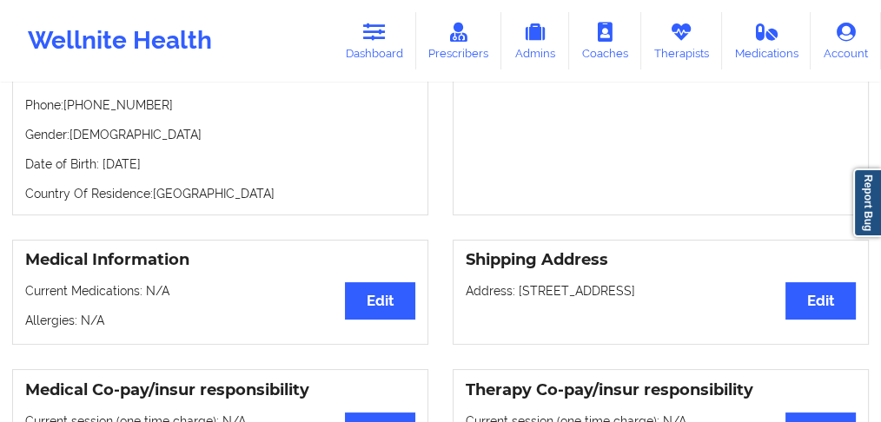
drag, startPoint x: 517, startPoint y: 274, endPoint x: 752, endPoint y: 269, distance: 234.7
click at [752, 282] on p "Address: [STREET_ADDRESS]" at bounding box center [661, 290] width 390 height 17
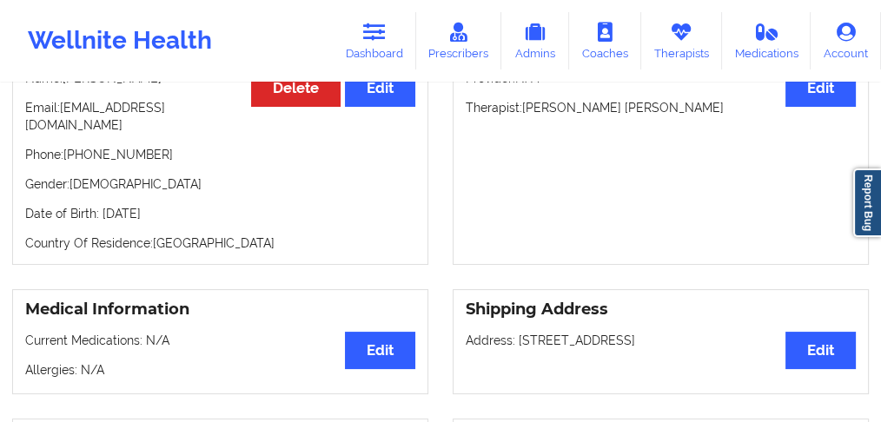
scroll to position [174, 0]
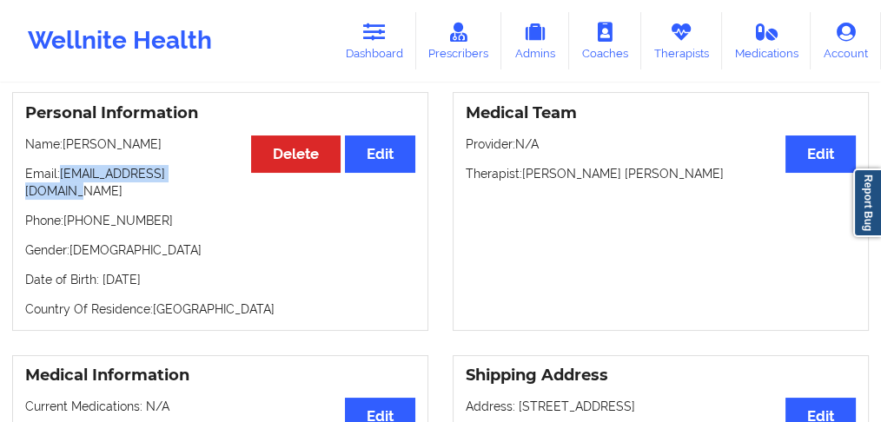
drag, startPoint x: 222, startPoint y: 170, endPoint x: 61, endPoint y: 173, distance: 160.8
click at [61, 173] on p "Email: [EMAIL_ADDRESS][DOMAIN_NAME]" at bounding box center [220, 182] width 390 height 35
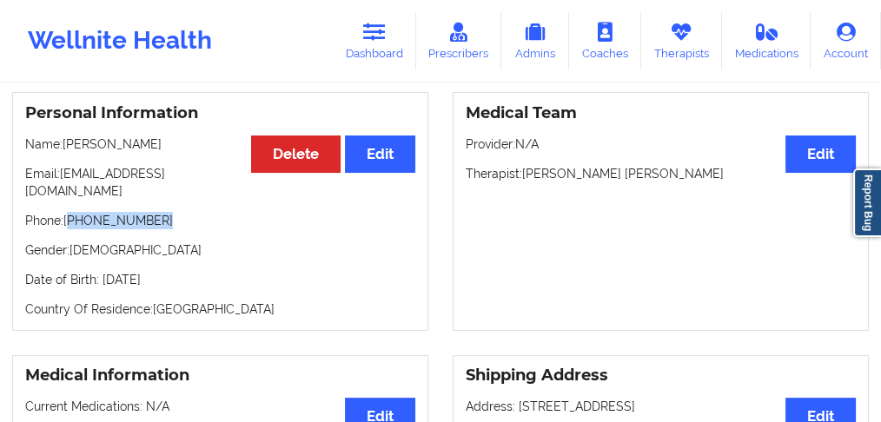
drag, startPoint x: 175, startPoint y: 205, endPoint x: 70, endPoint y: 202, distance: 104.3
click at [70, 212] on p "Phone: [PHONE_NUMBER]" at bounding box center [220, 220] width 390 height 17
click at [381, 42] on icon at bounding box center [374, 32] width 23 height 19
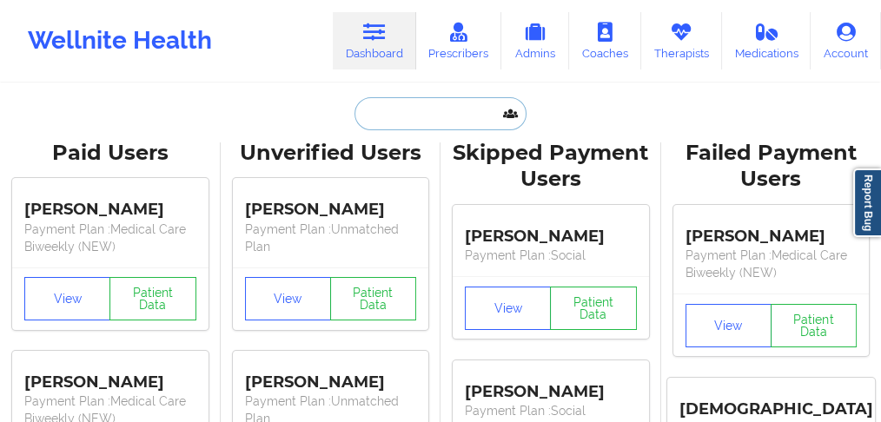
click at [404, 128] on input "text" at bounding box center [441, 113] width 172 height 33
paste input "[PERSON_NAME] [PERSON_NAME]"
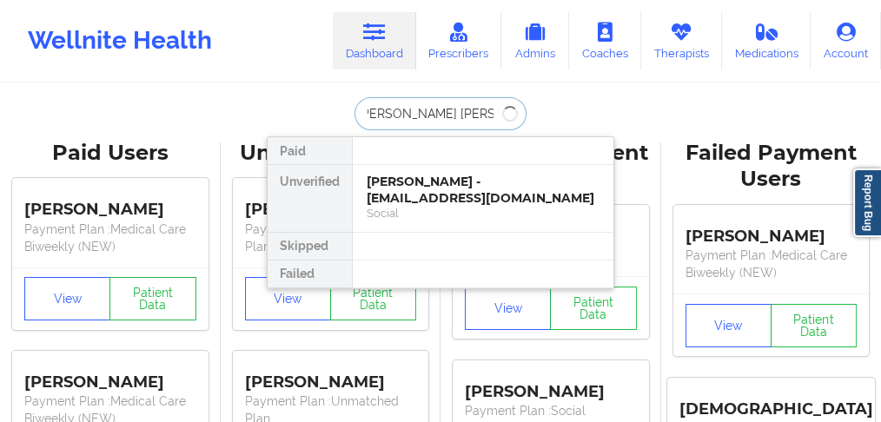
type input "[PERSON_NAME] [PERSON_NAME]"
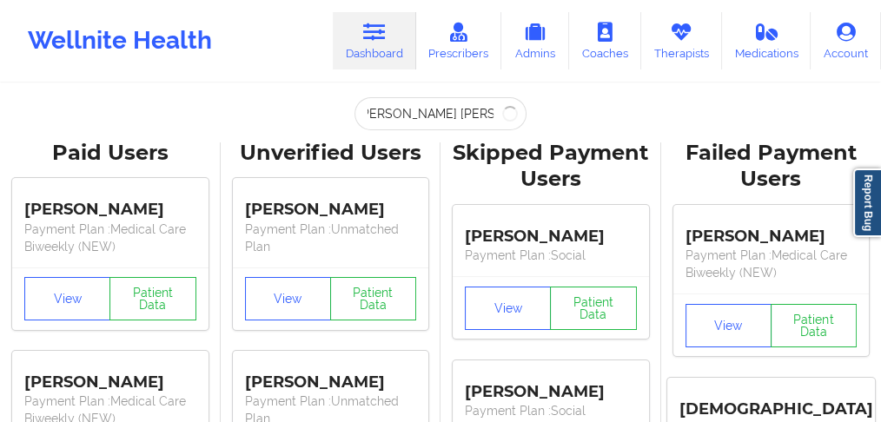
scroll to position [0, 0]
click at [397, 112] on input "[PERSON_NAME] [PERSON_NAME]" at bounding box center [441, 113] width 172 height 33
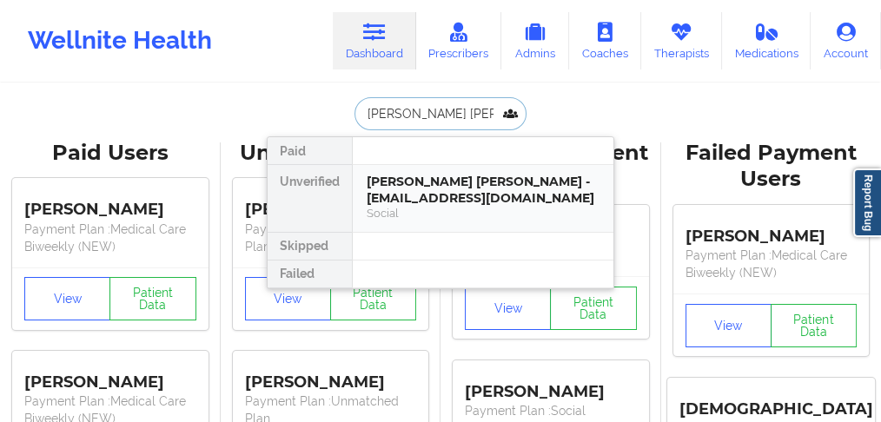
click at [430, 196] on div "[PERSON_NAME] [PERSON_NAME] - [EMAIL_ADDRESS][DOMAIN_NAME]" at bounding box center [483, 190] width 233 height 32
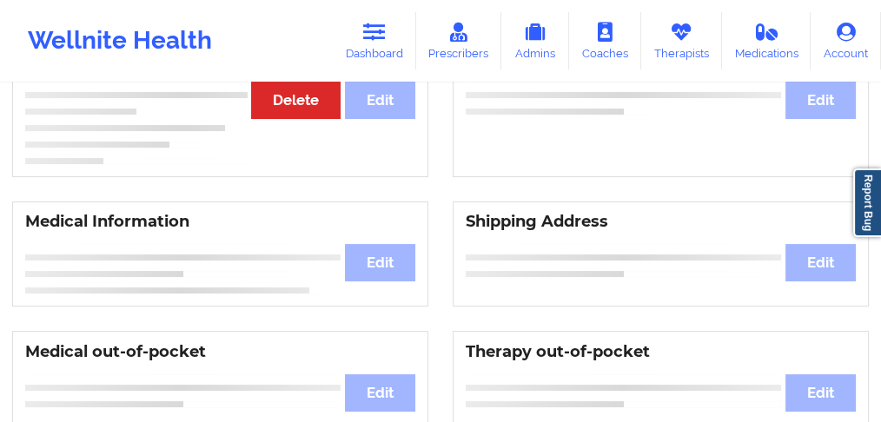
scroll to position [218, 0]
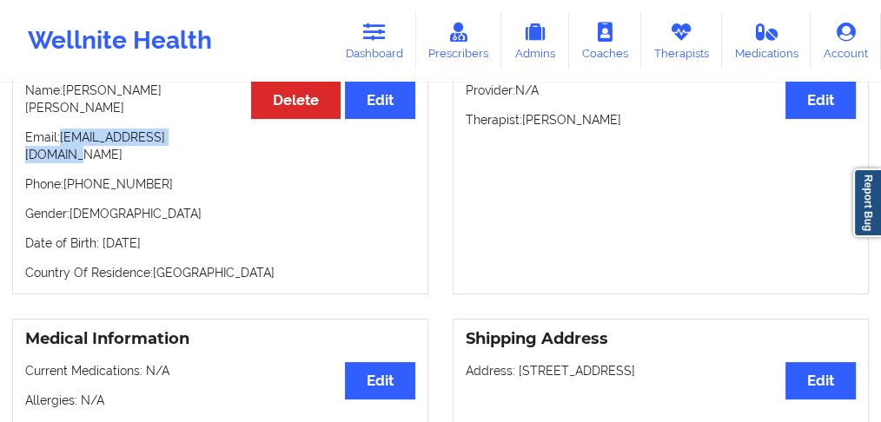
drag, startPoint x: 215, startPoint y: 117, endPoint x: 118, endPoint y: 118, distance: 96.5
click at [67, 129] on p "Email: [EMAIL_ADDRESS][DOMAIN_NAME]" at bounding box center [220, 146] width 390 height 35
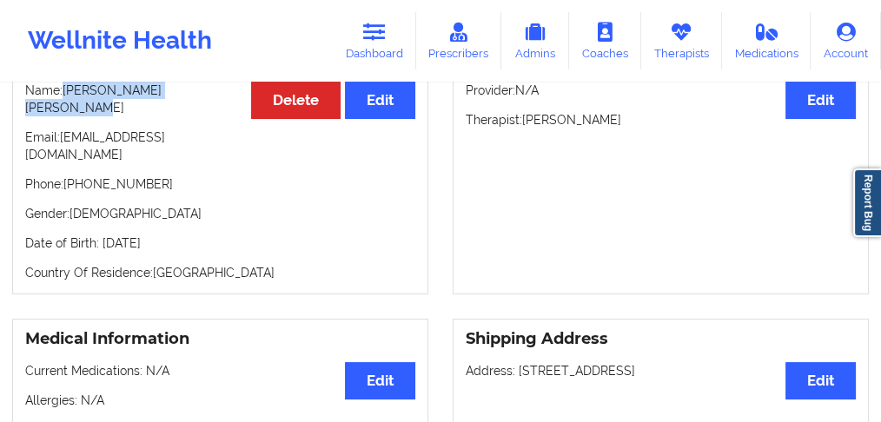
drag, startPoint x: 212, startPoint y: 90, endPoint x: 76, endPoint y: 90, distance: 136.4
click at [73, 90] on p "Name: [PERSON_NAME] [PERSON_NAME]" at bounding box center [220, 99] width 390 height 35
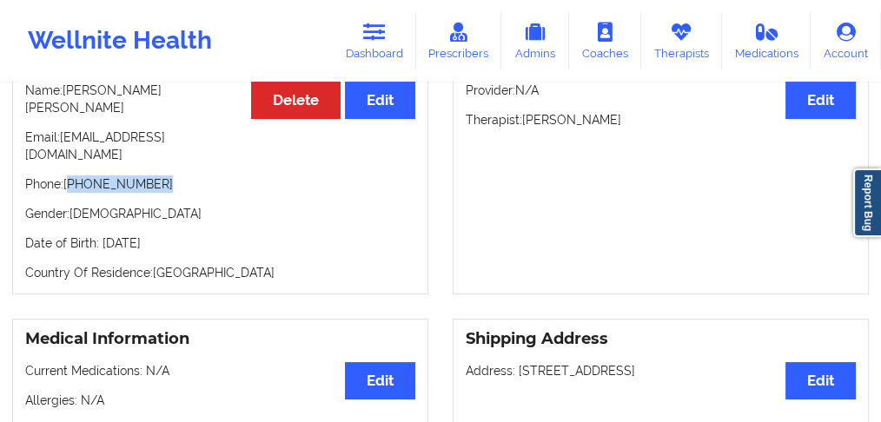
drag, startPoint x: 172, startPoint y: 149, endPoint x: 71, endPoint y: 147, distance: 100.8
click at [71, 176] on p "Phone: [PHONE_NUMBER]" at bounding box center [220, 184] width 390 height 17
click at [154, 162] on div "Personal Information Edit Delete Name: [PERSON_NAME] [PERSON_NAME] Email: [EMAI…" at bounding box center [220, 166] width 416 height 256
drag, startPoint x: 157, startPoint y: 147, endPoint x: 72, endPoint y: 149, distance: 85.2
click at [72, 176] on p "Phone: [PHONE_NUMBER]" at bounding box center [220, 184] width 390 height 17
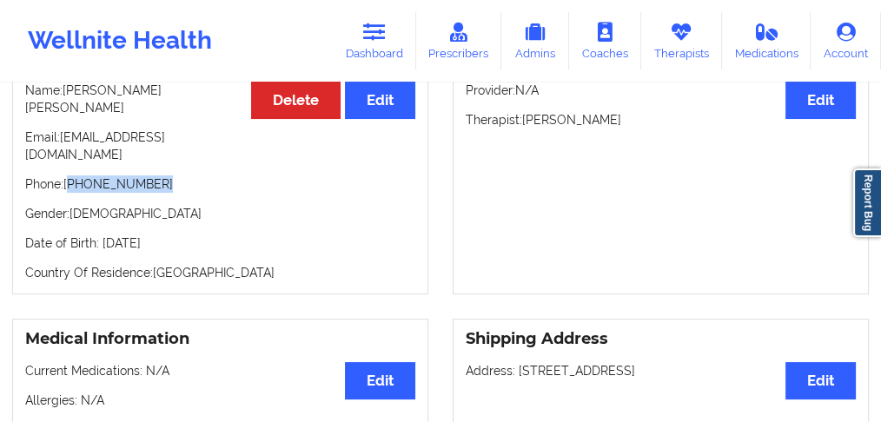
click at [184, 176] on p "Phone: [PHONE_NUMBER]" at bounding box center [220, 184] width 390 height 17
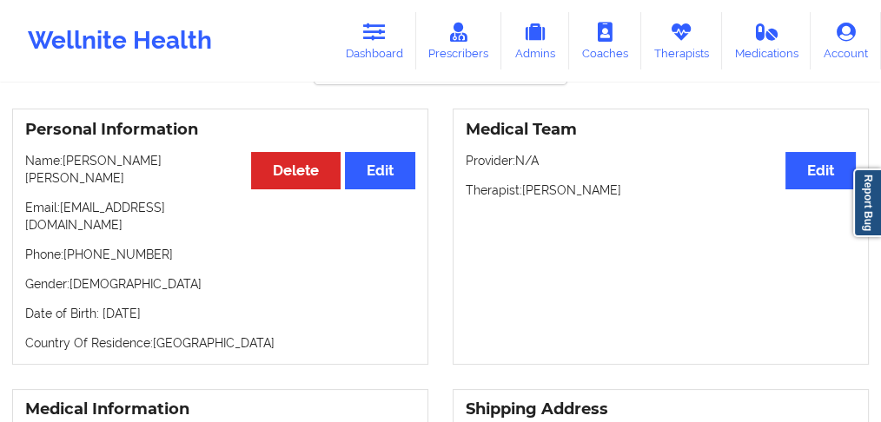
scroll to position [44, 0]
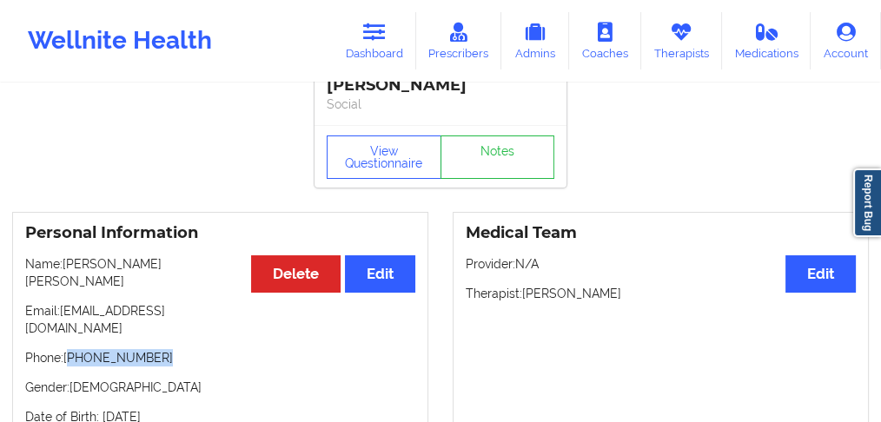
drag, startPoint x: 172, startPoint y: 319, endPoint x: 70, endPoint y: 321, distance: 101.7
click at [70, 349] on p "Phone: [PHONE_NUMBER]" at bounding box center [220, 357] width 390 height 17
click at [208, 349] on p "Phone: [PHONE_NUMBER]" at bounding box center [220, 357] width 390 height 17
drag, startPoint x: 191, startPoint y: 316, endPoint x: 155, endPoint y: 255, distance: 71.7
click at [72, 349] on p "Phone: [PHONE_NUMBER]" at bounding box center [220, 357] width 390 height 17
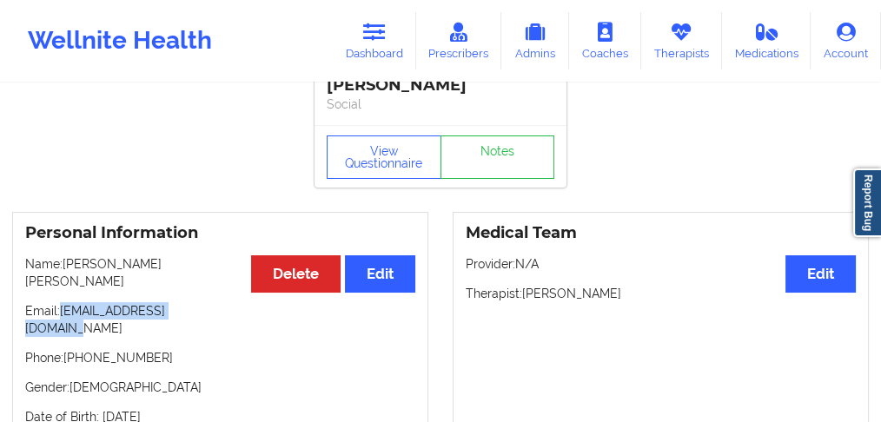
drag, startPoint x: 188, startPoint y: 292, endPoint x: 60, endPoint y: 291, distance: 127.7
click at [60, 302] on p "Email: [EMAIL_ADDRESS][DOMAIN_NAME]" at bounding box center [220, 319] width 390 height 35
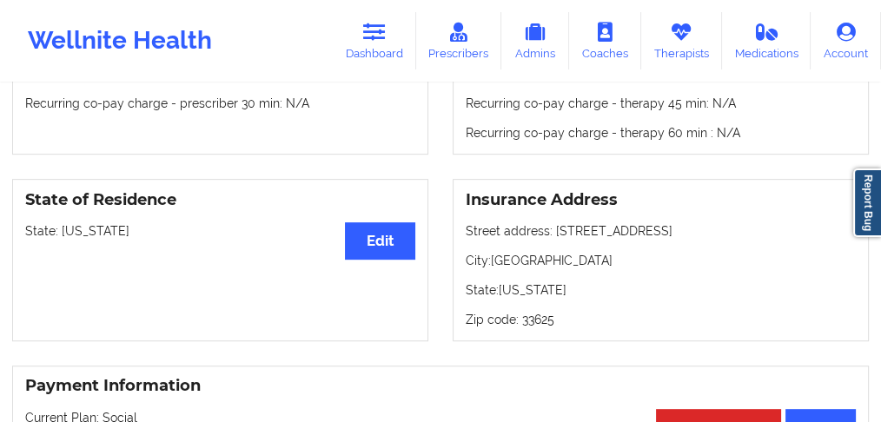
scroll to position [554, 0]
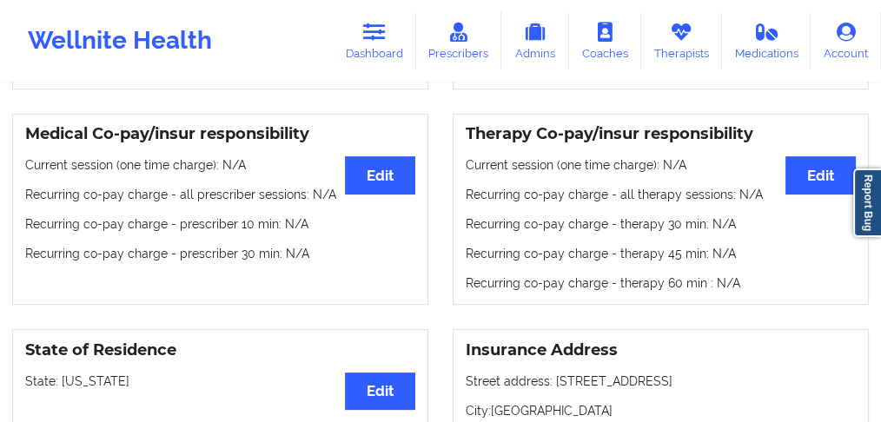
drag, startPoint x: 681, startPoint y: 342, endPoint x: 551, endPoint y: 346, distance: 130.4
click at [551, 373] on p "Street address: [STREET_ADDRESS]" at bounding box center [661, 381] width 390 height 17
